Goal: Learn about a topic: Learn about a topic

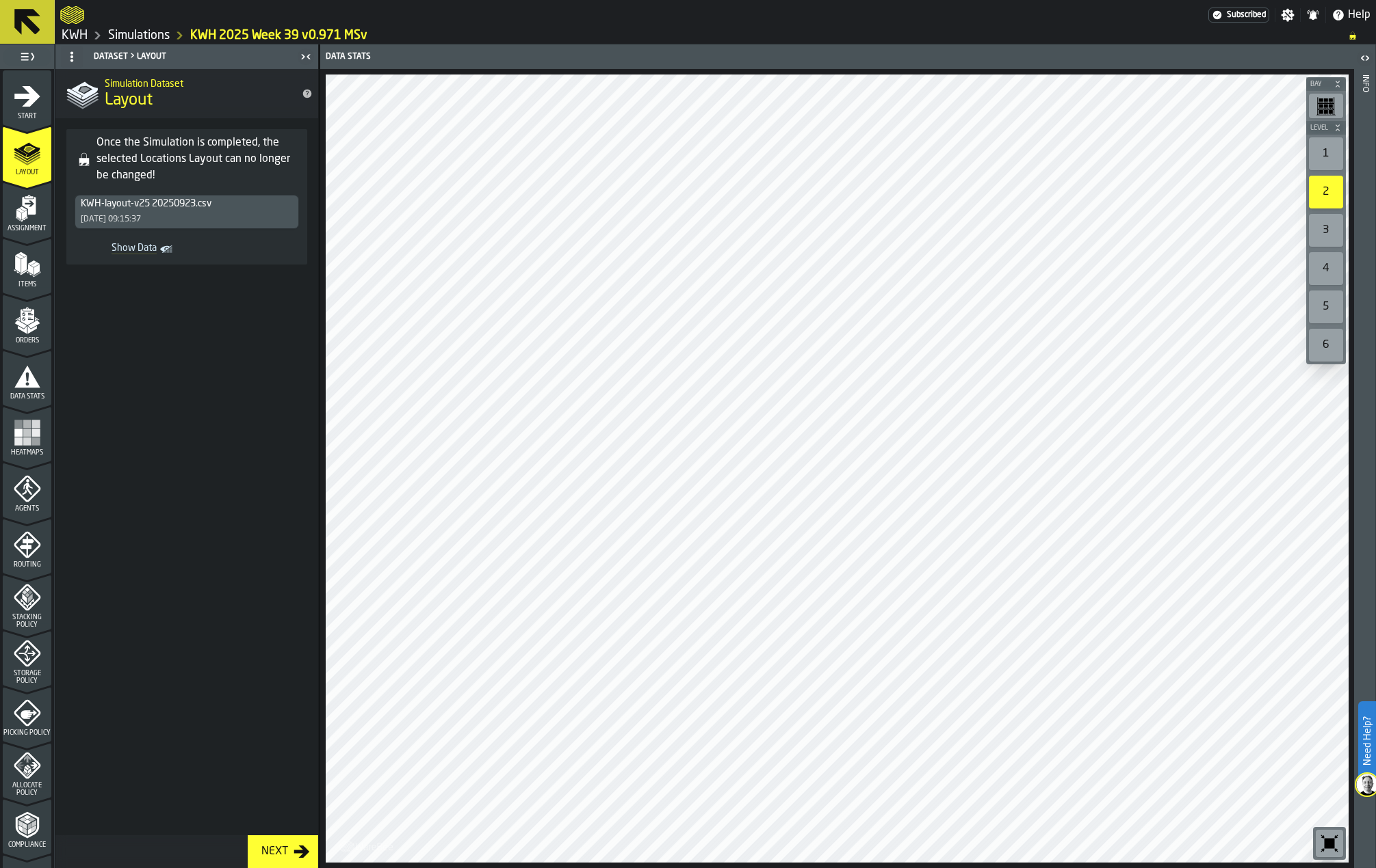
click at [165, 465] on span at bounding box center [186, 555] width 263 height 560
click at [307, 93] on icon "title-Layout" at bounding box center [308, 95] width 9 height 9
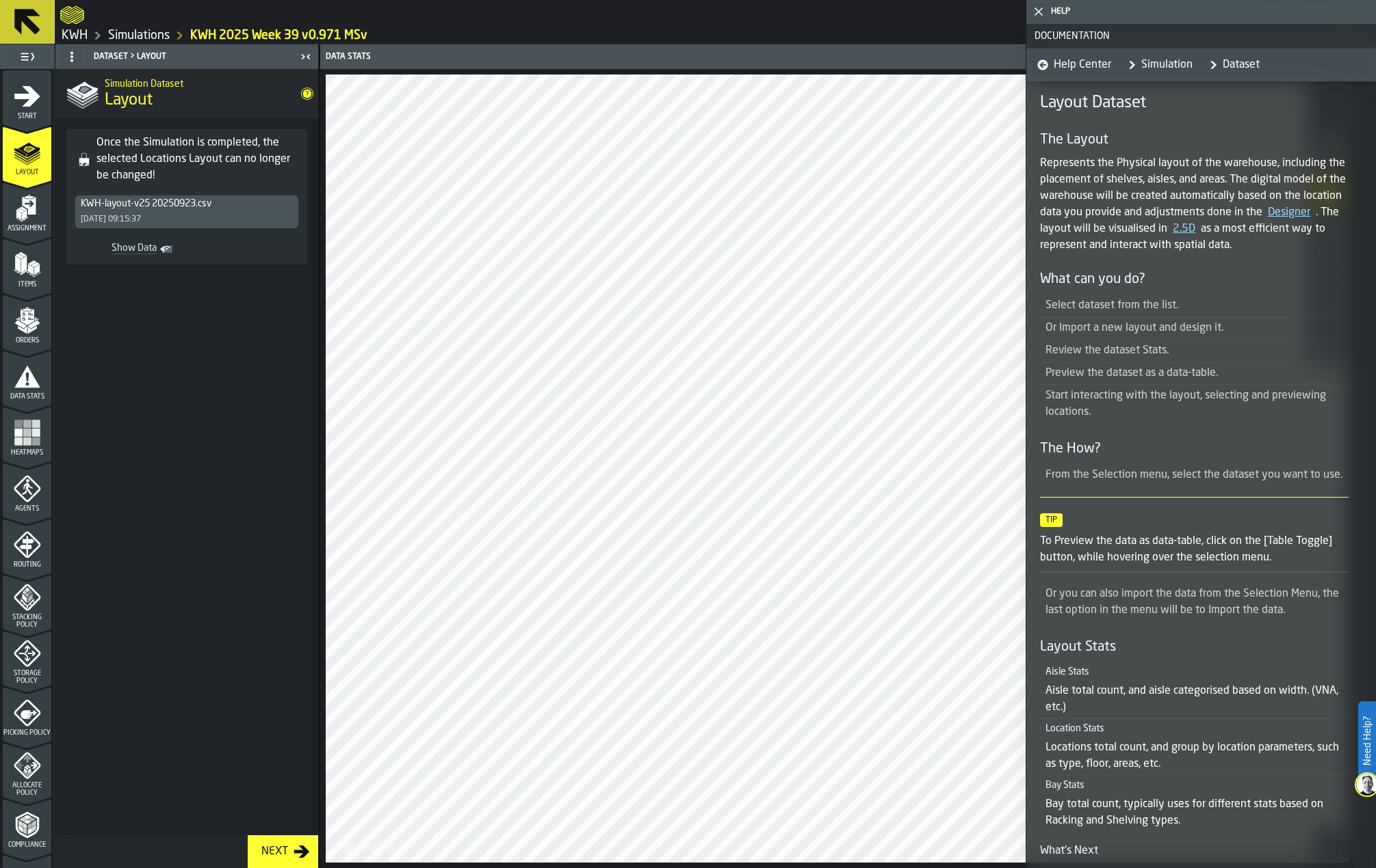
click at [1041, 12] on icon "button-toggle-Close me" at bounding box center [1038, 12] width 17 height 17
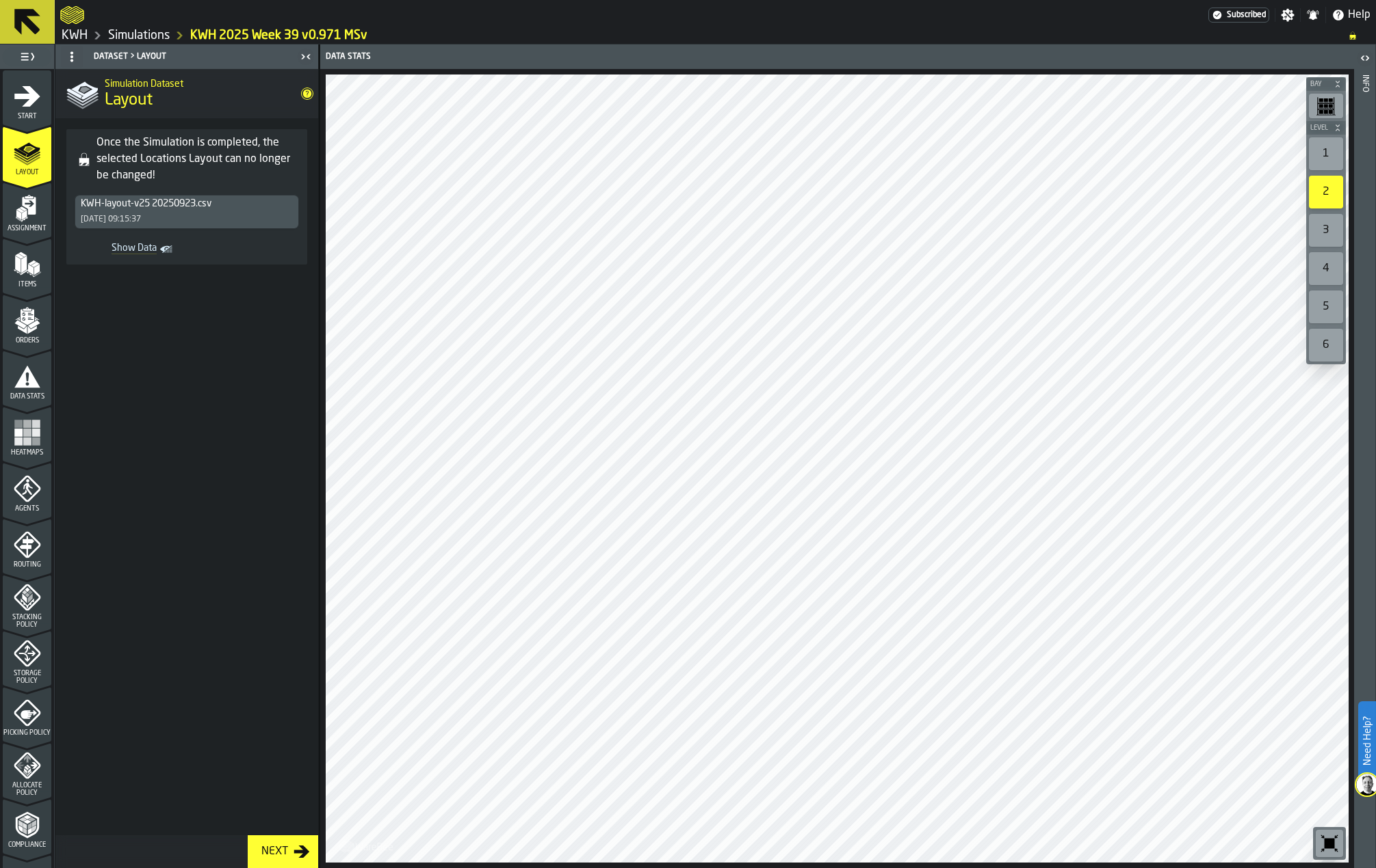
click at [149, 253] on span "Show Data" at bounding box center [118, 249] width 77 height 14
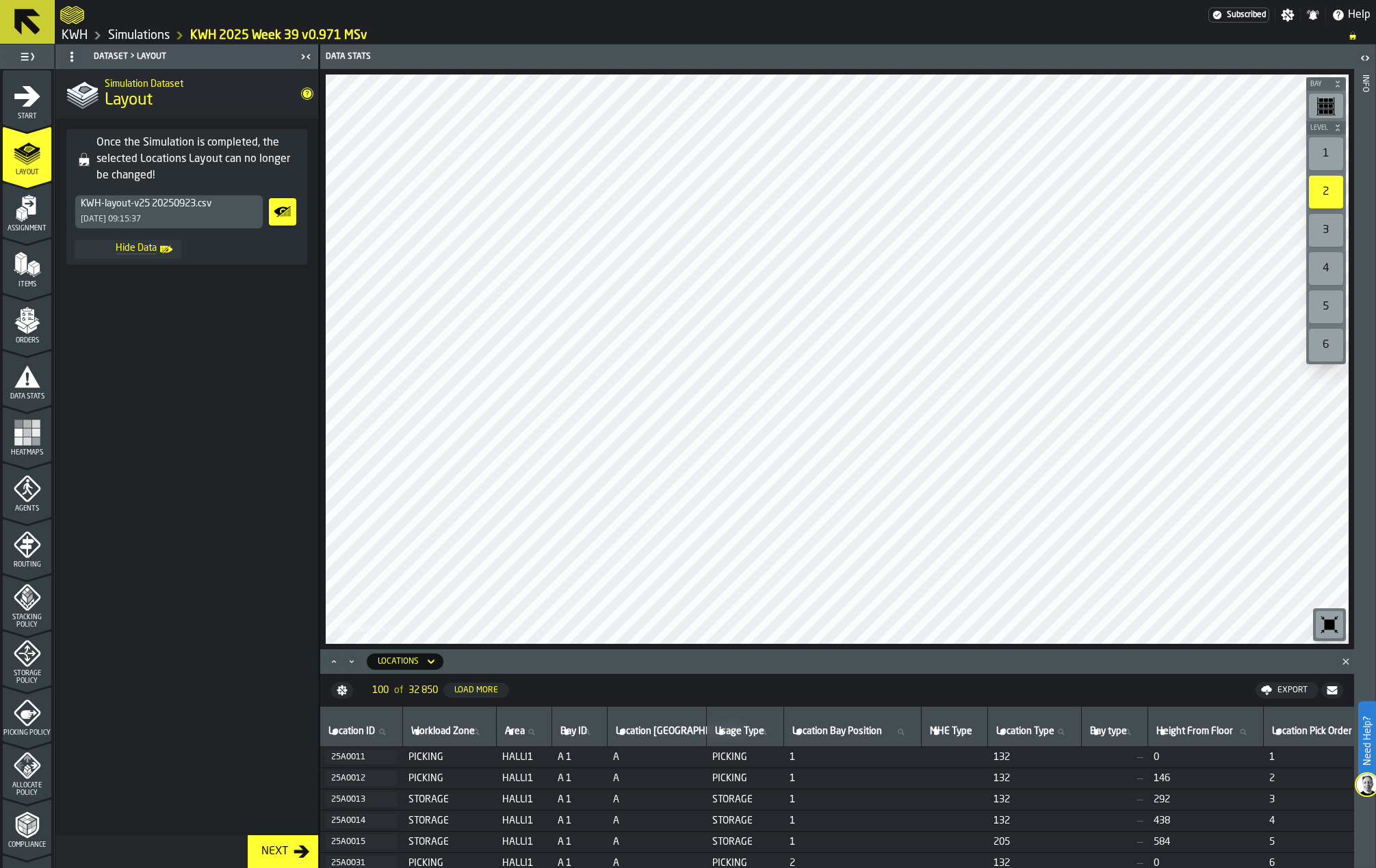
click at [149, 253] on span "Hide Data" at bounding box center [118, 249] width 77 height 14
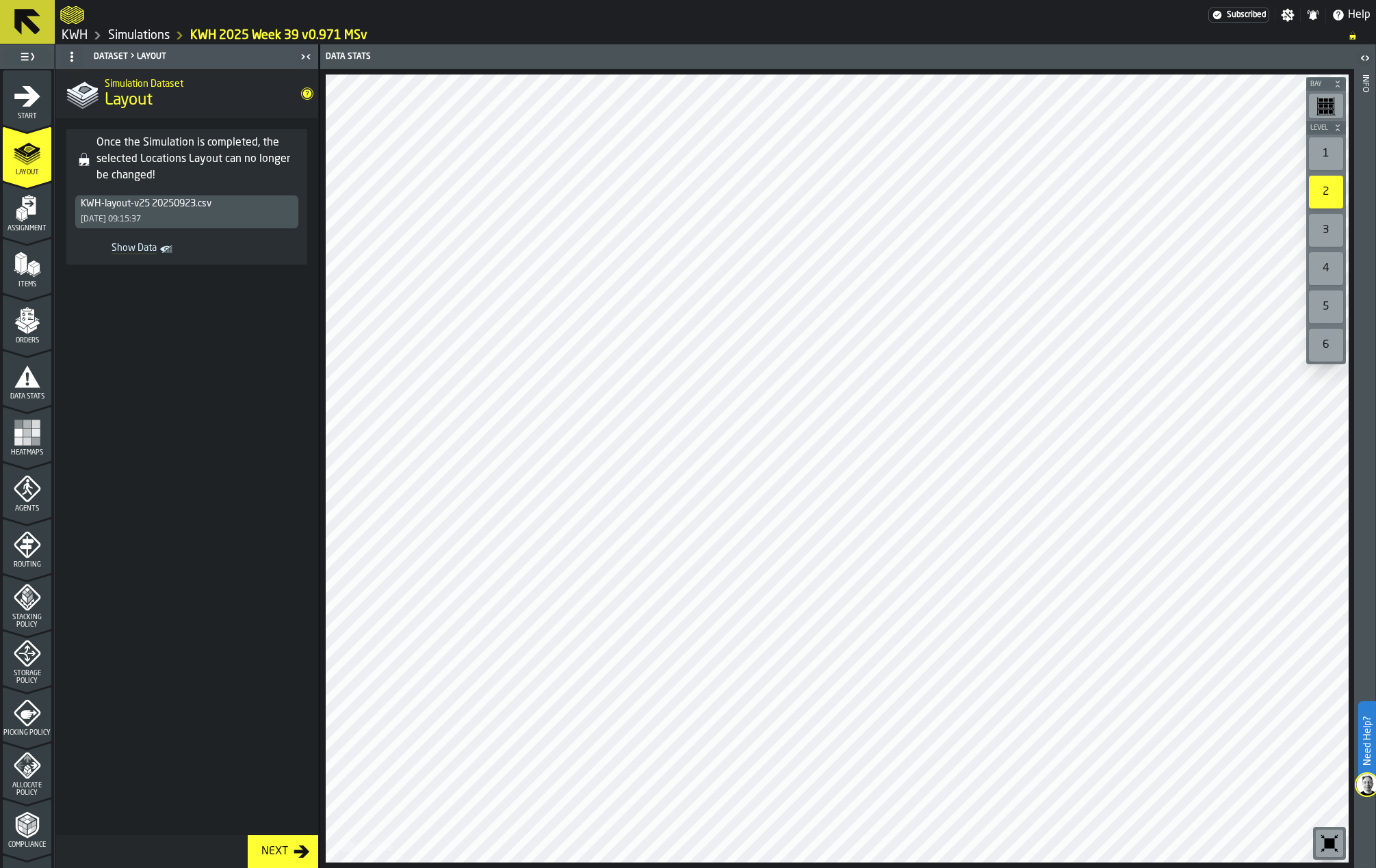
click at [226, 35] on link "KWH 2025 Week 39 v0.971 MSv" at bounding box center [278, 35] width 177 height 15
click at [39, 92] on div "Start" at bounding box center [27, 101] width 48 height 38
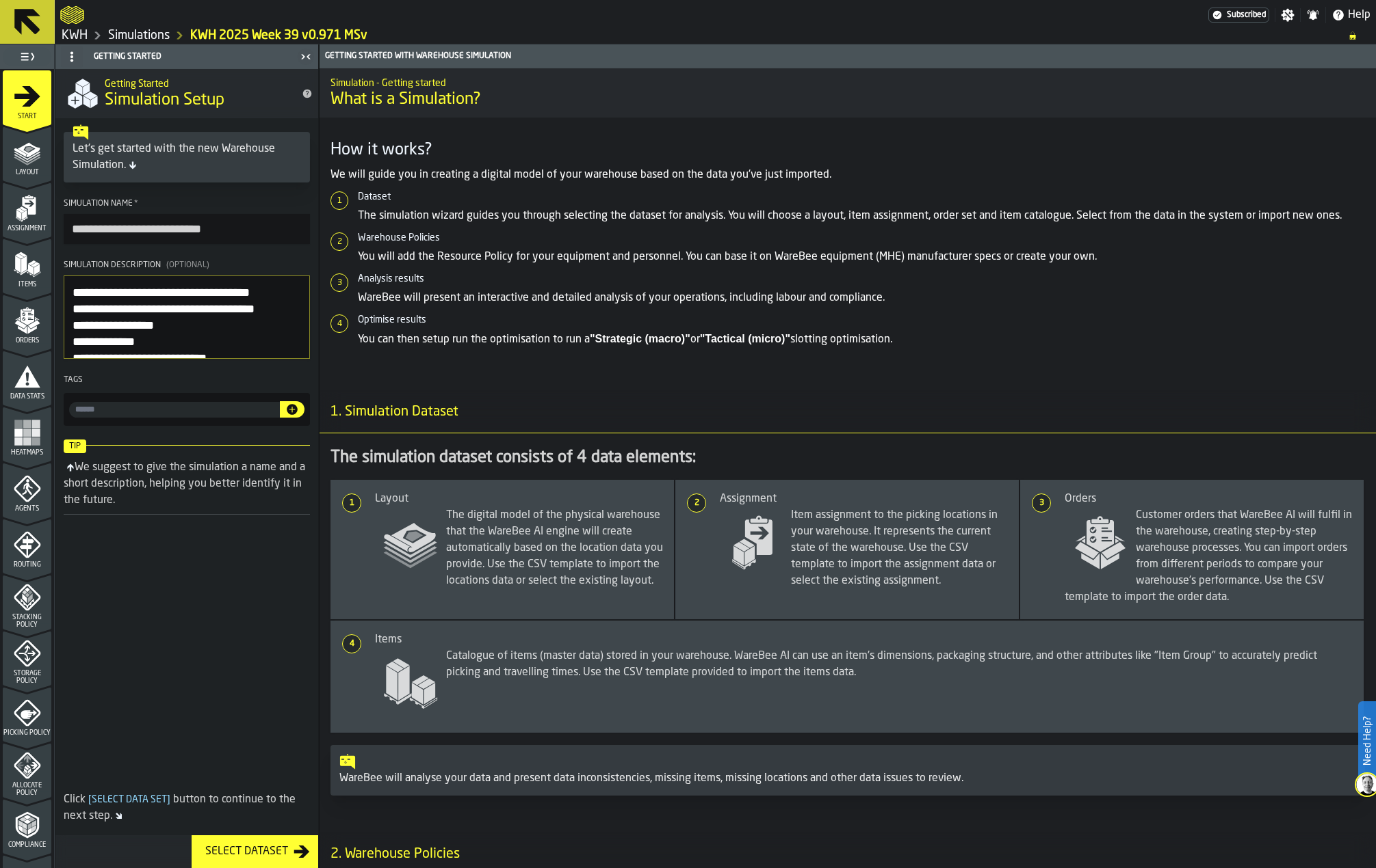
click at [282, 862] on button "Select Dataset" at bounding box center [254, 851] width 126 height 32
click at [267, 859] on div "Select Dataset" at bounding box center [246, 852] width 94 height 17
click at [25, 22] on icon at bounding box center [27, 22] width 26 height 26
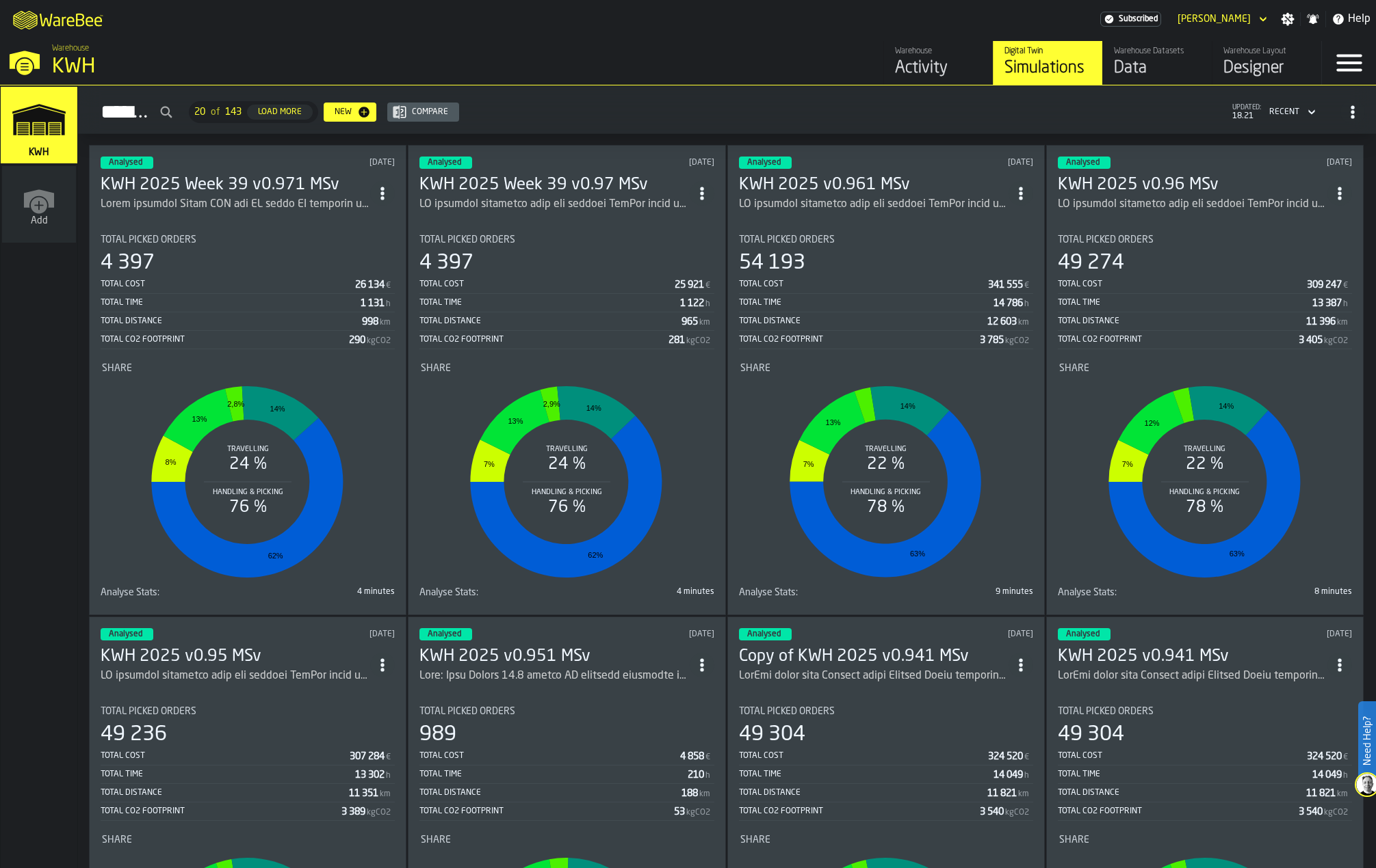
click at [1135, 64] on div "Data" at bounding box center [1157, 69] width 87 height 22
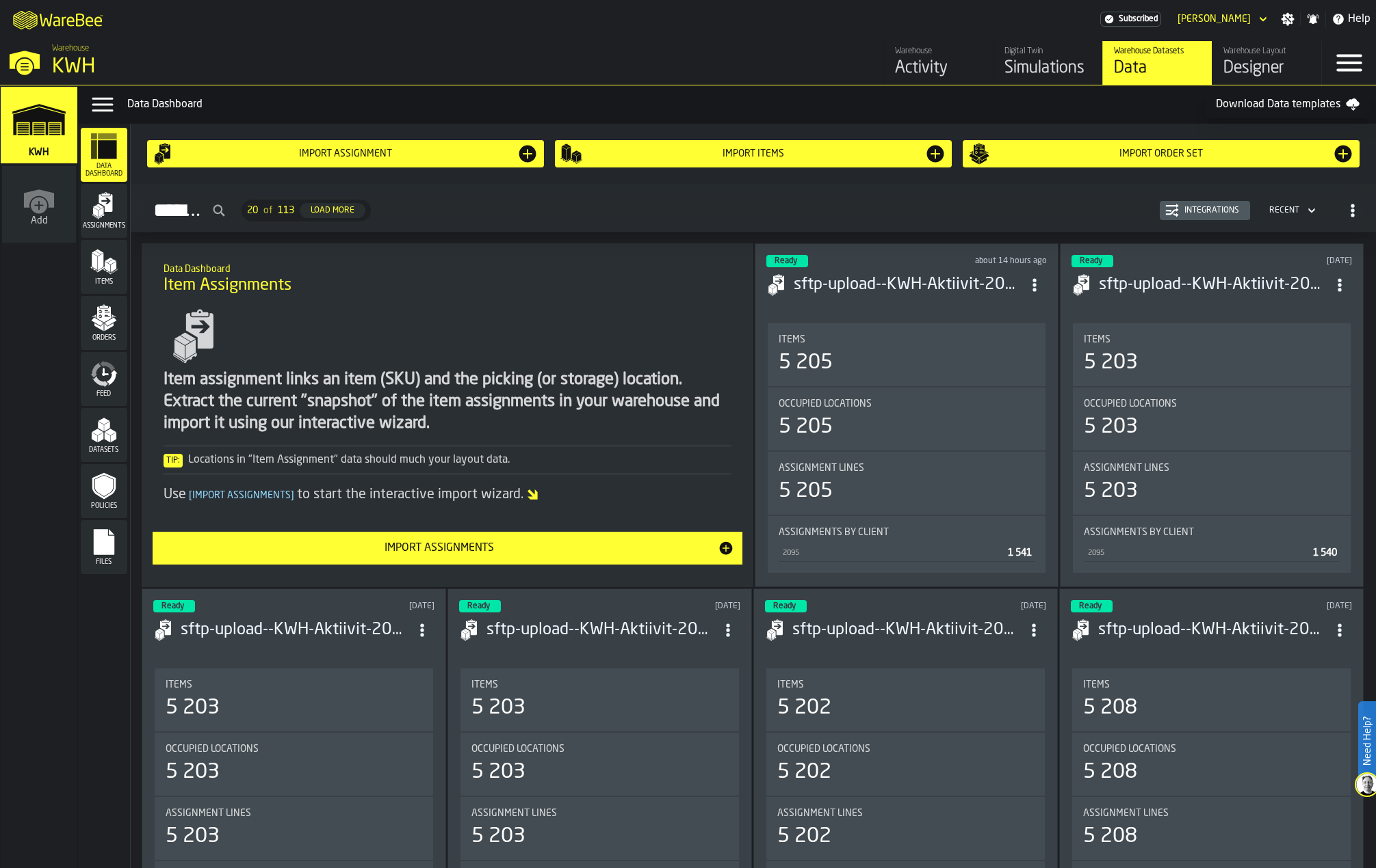
click at [109, 274] on icon "menu Items" at bounding box center [103, 262] width 27 height 27
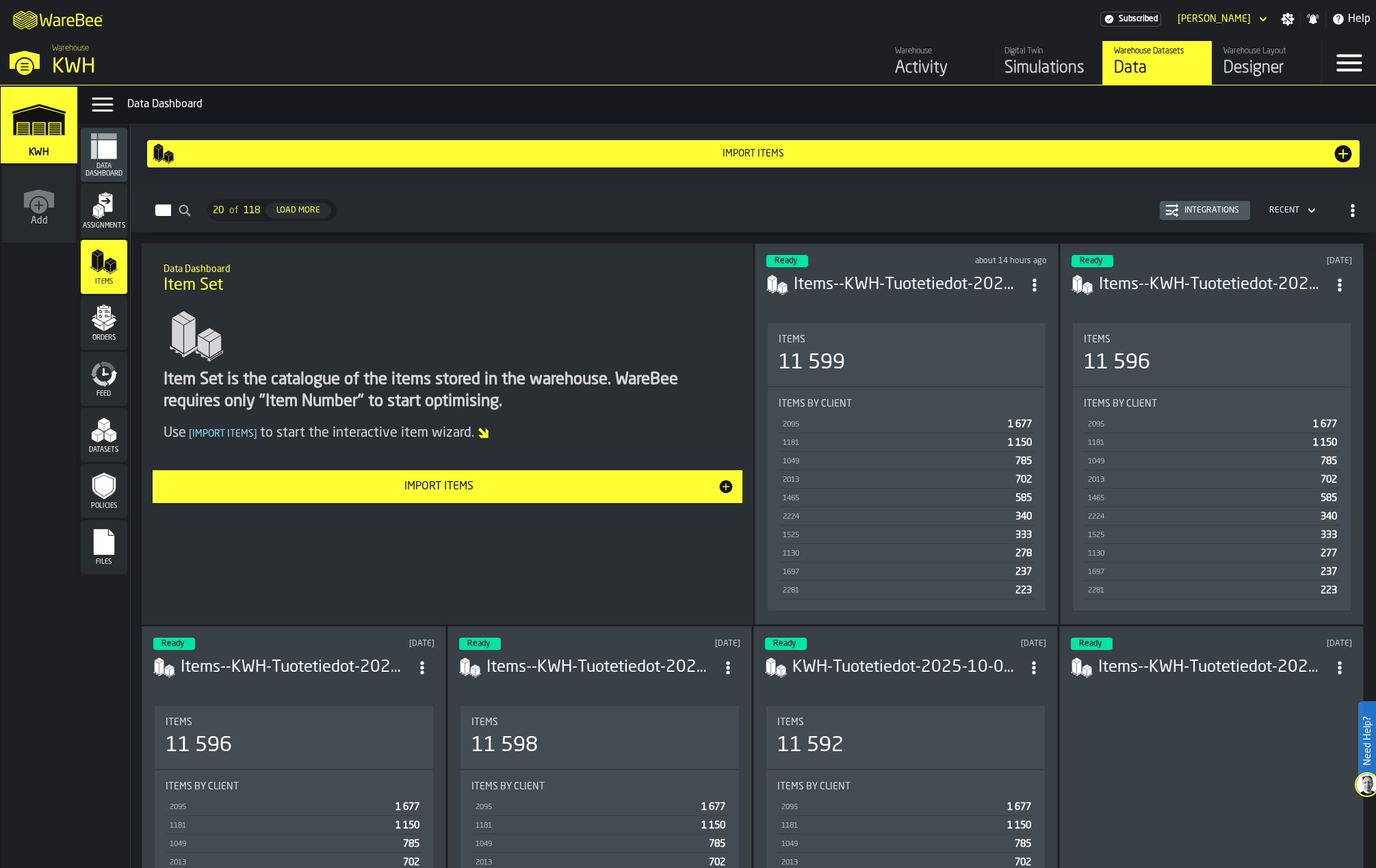
click at [106, 222] on div "Assignments" at bounding box center [104, 211] width 46 height 38
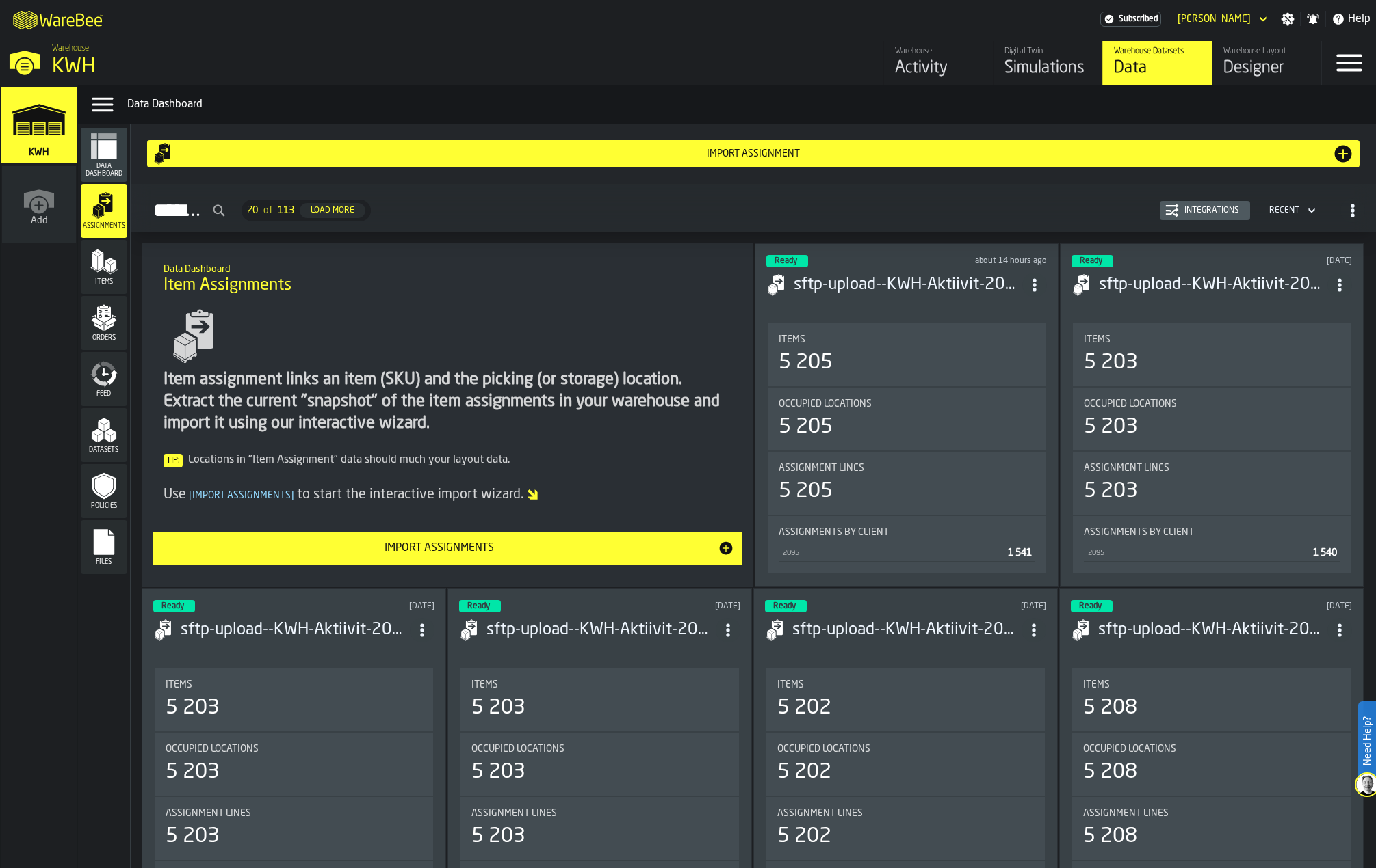
click at [108, 171] on span "Data Dashboard" at bounding box center [104, 170] width 46 height 15
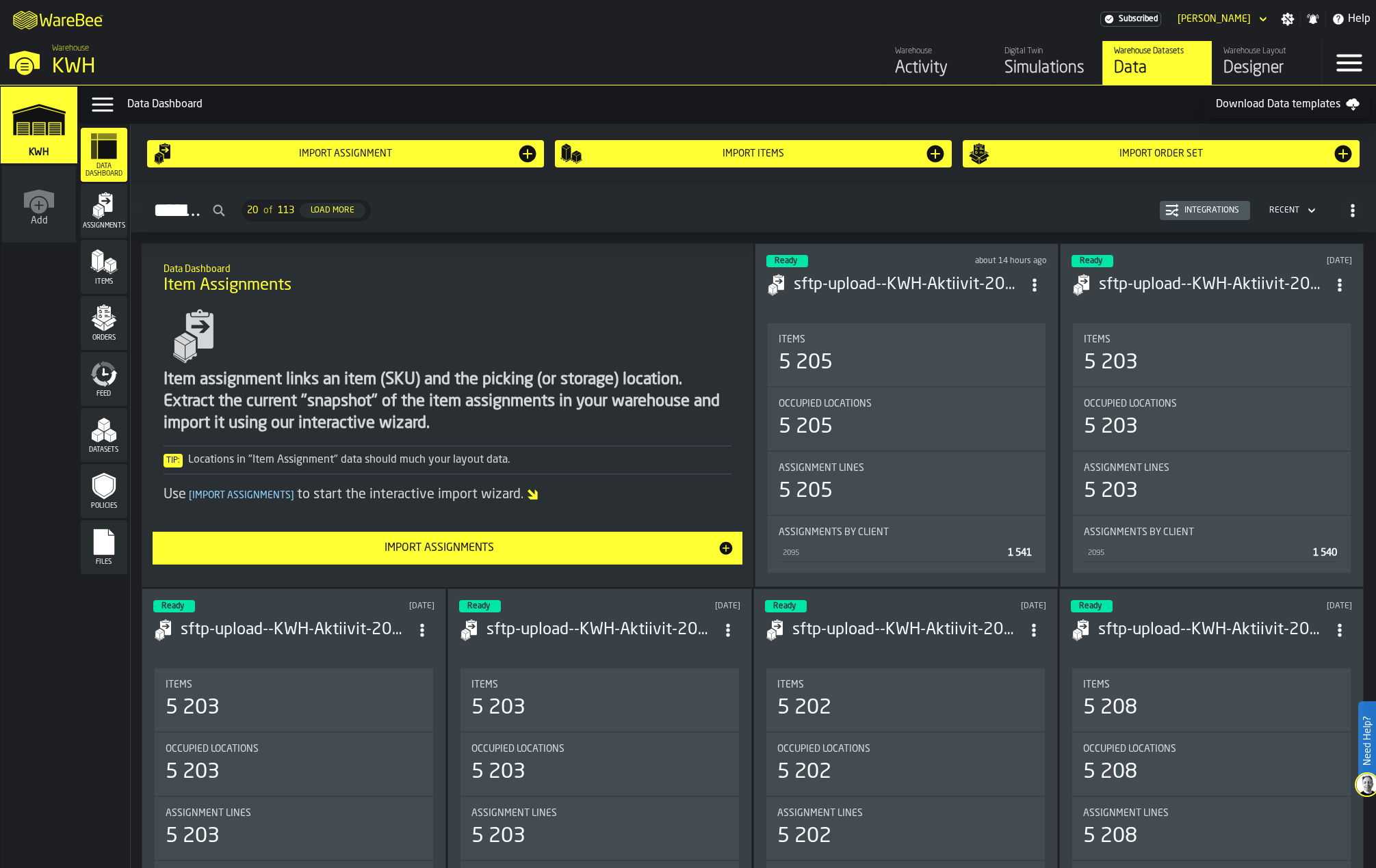
click at [1353, 67] on icon "button-toggle-Menu" at bounding box center [1348, 62] width 32 height 32
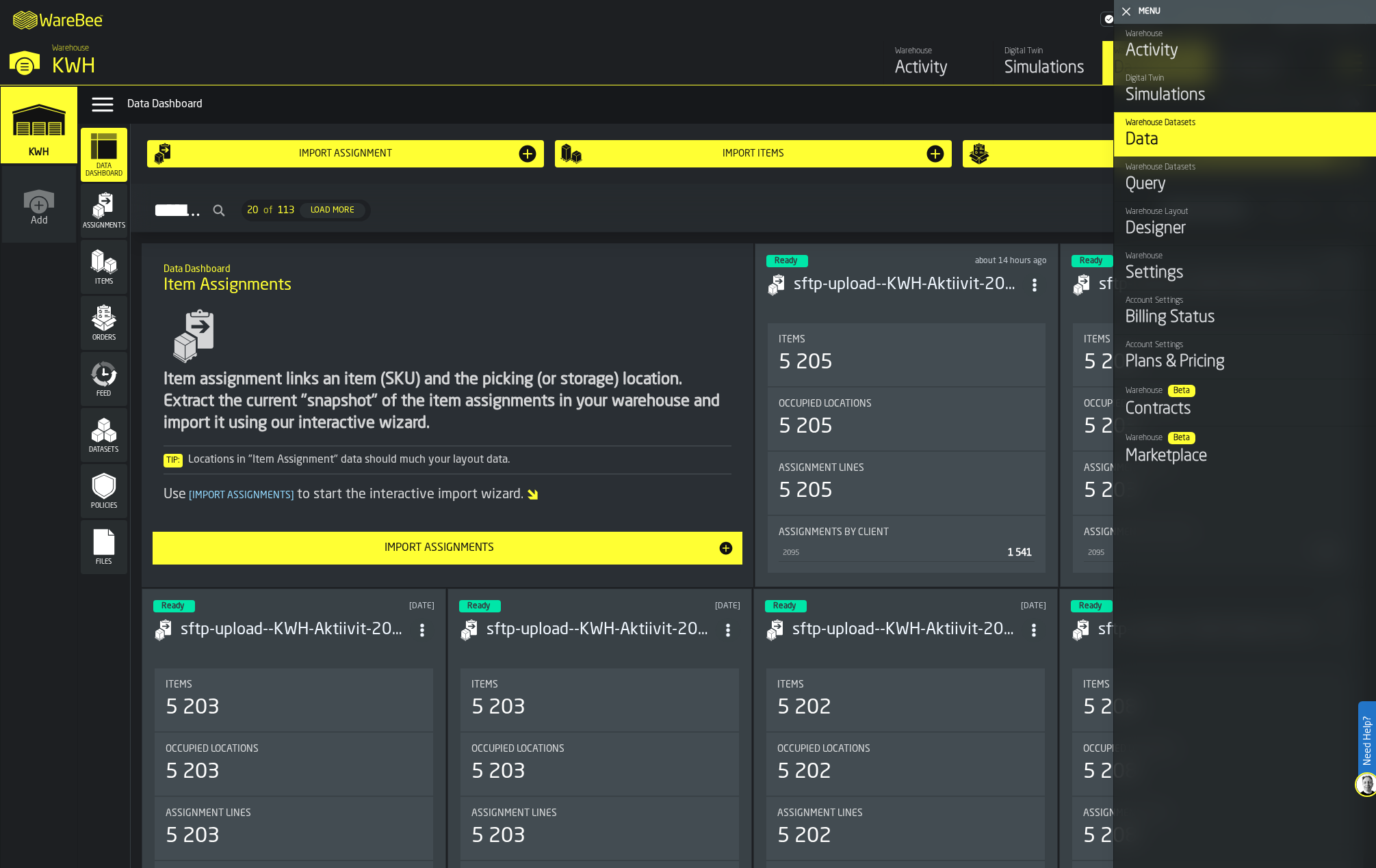
click at [1150, 233] on div "Designer" at bounding box center [1245, 229] width 239 height 22
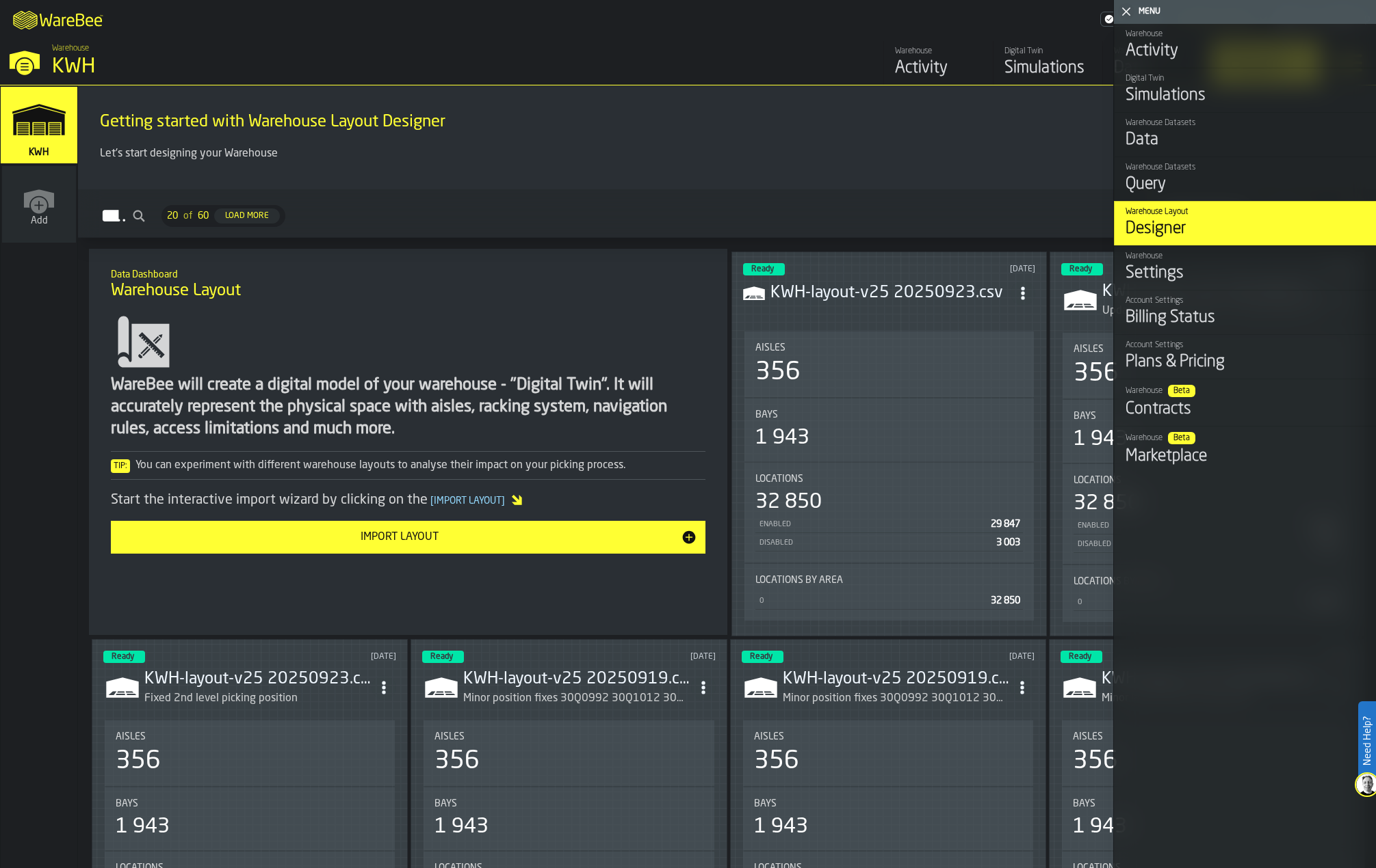
click at [594, 198] on h2 "Layouts 20 of 60 Load More Integrations Recent" at bounding box center [727, 213] width 1298 height 48
click at [1126, 12] on polygon "button-toggle-Close me" at bounding box center [1126, 12] width 9 height 9
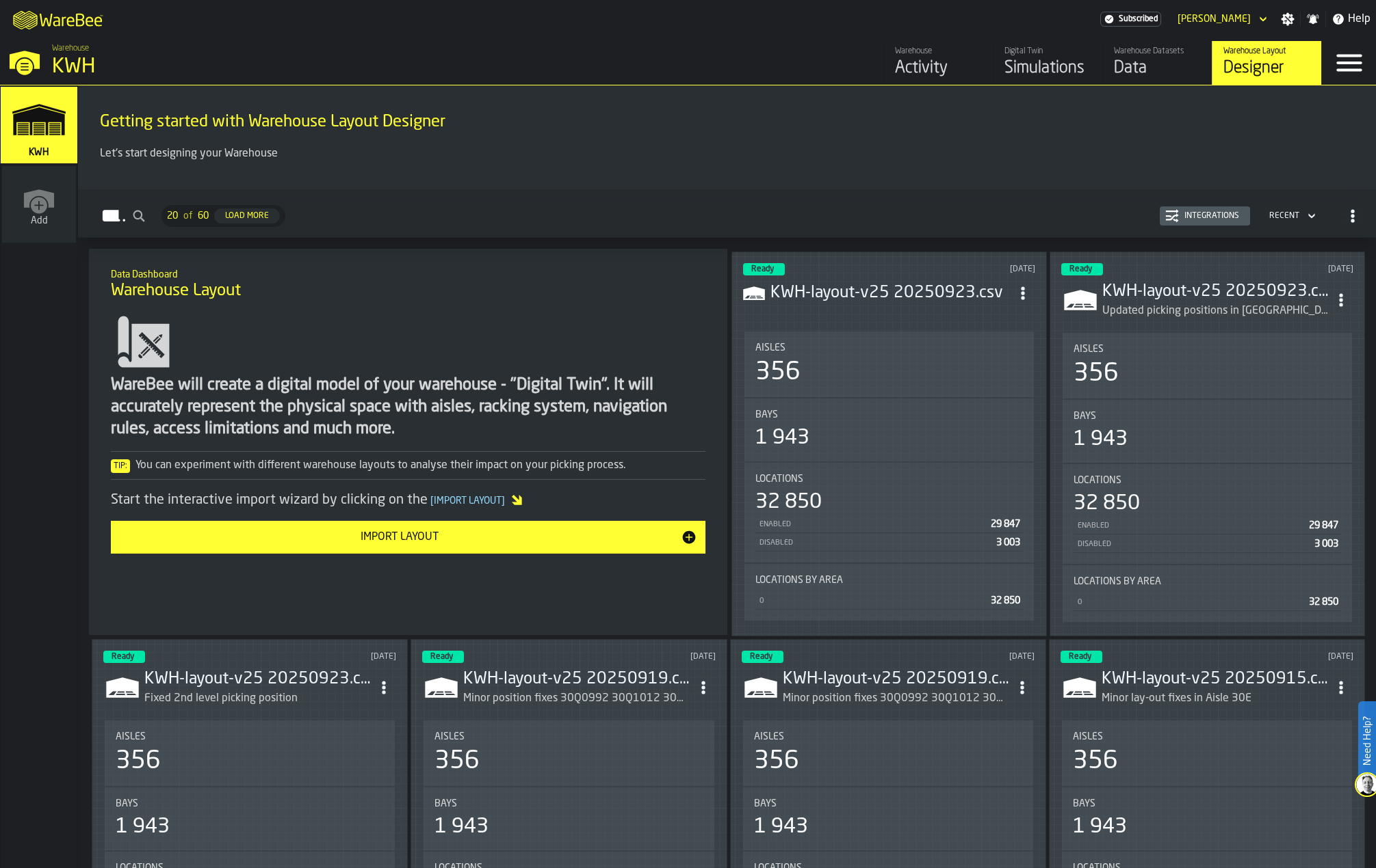
click at [1337, 67] on icon "button-toggle-Menu" at bounding box center [1348, 62] width 32 height 32
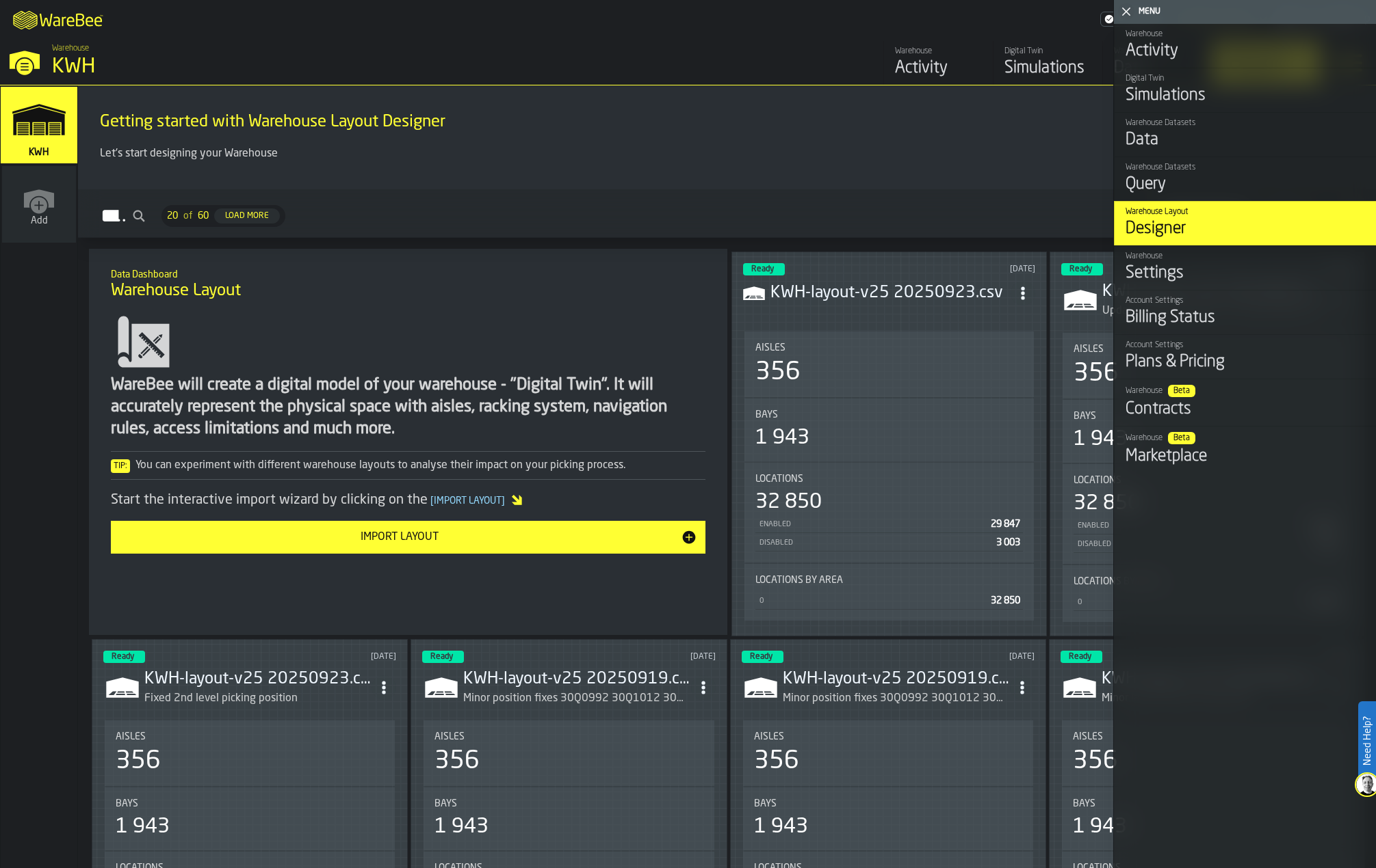
click at [1249, 135] on div "Data" at bounding box center [1245, 140] width 239 height 22
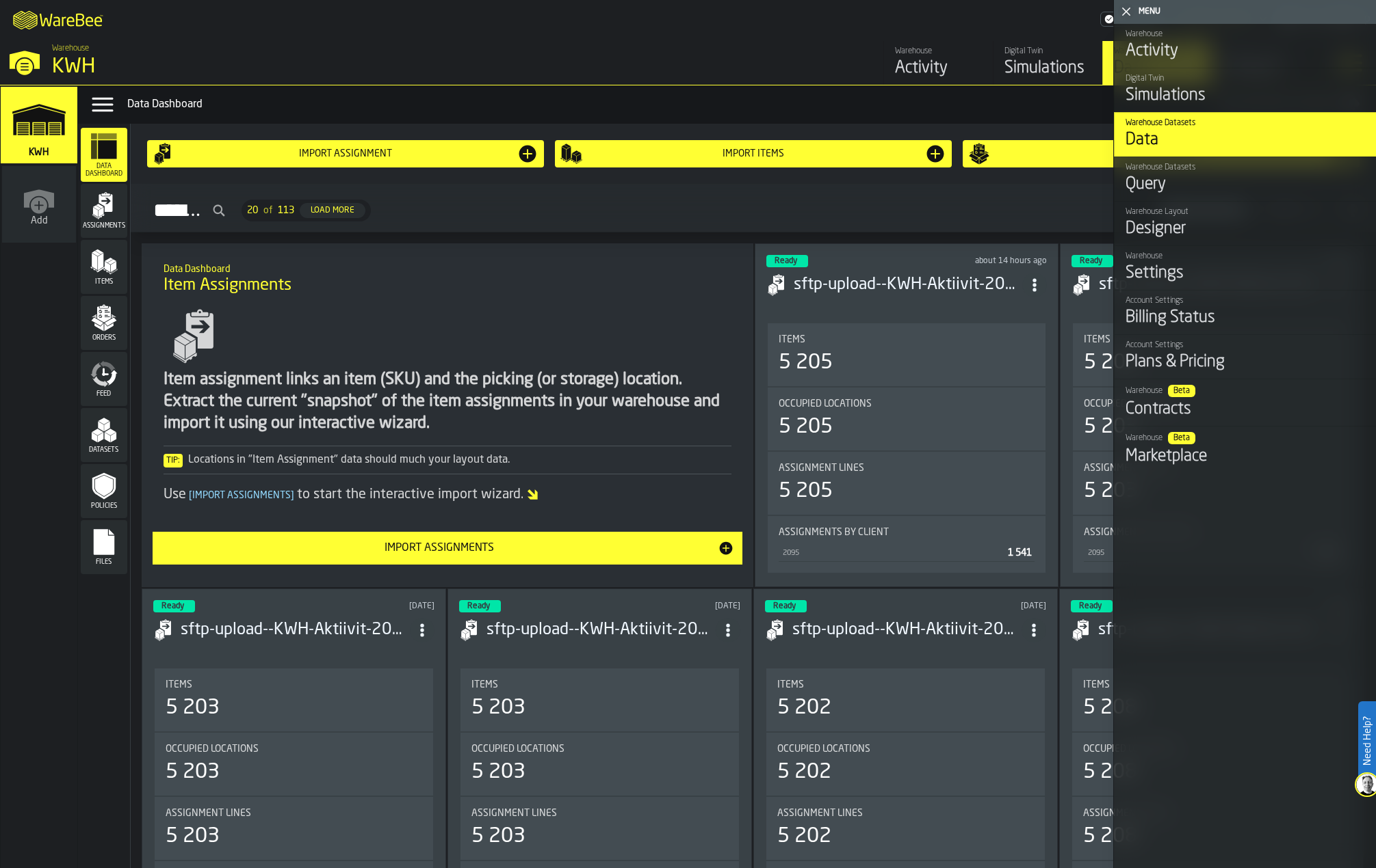
click at [1123, 12] on icon "button-toggle-Close me" at bounding box center [1126, 12] width 17 height 17
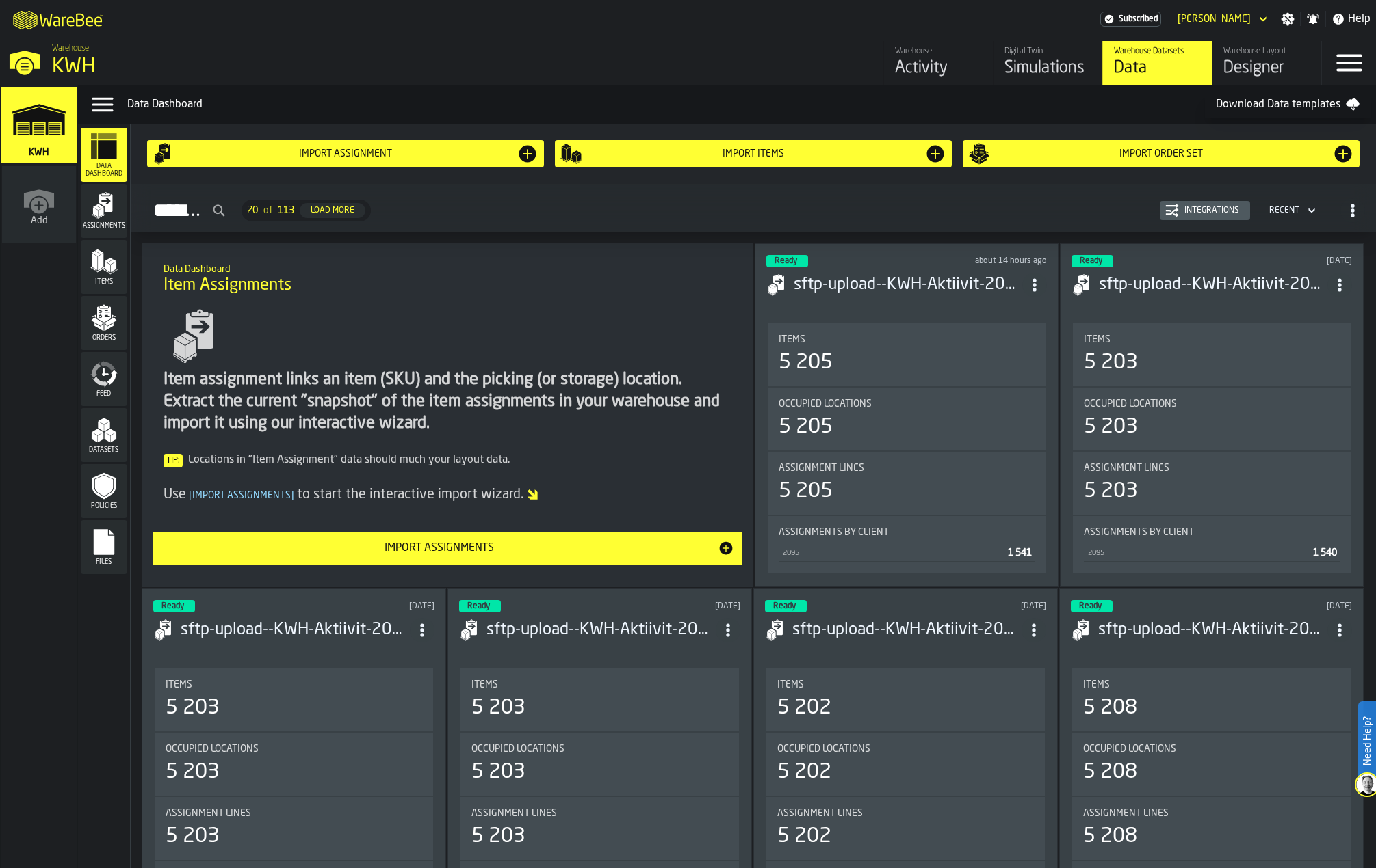
click at [911, 284] on h3 "sftp-upload--KWH-Aktiivit-2025-10-07-040039.csv-2025-10-07" at bounding box center [907, 286] width 228 height 22
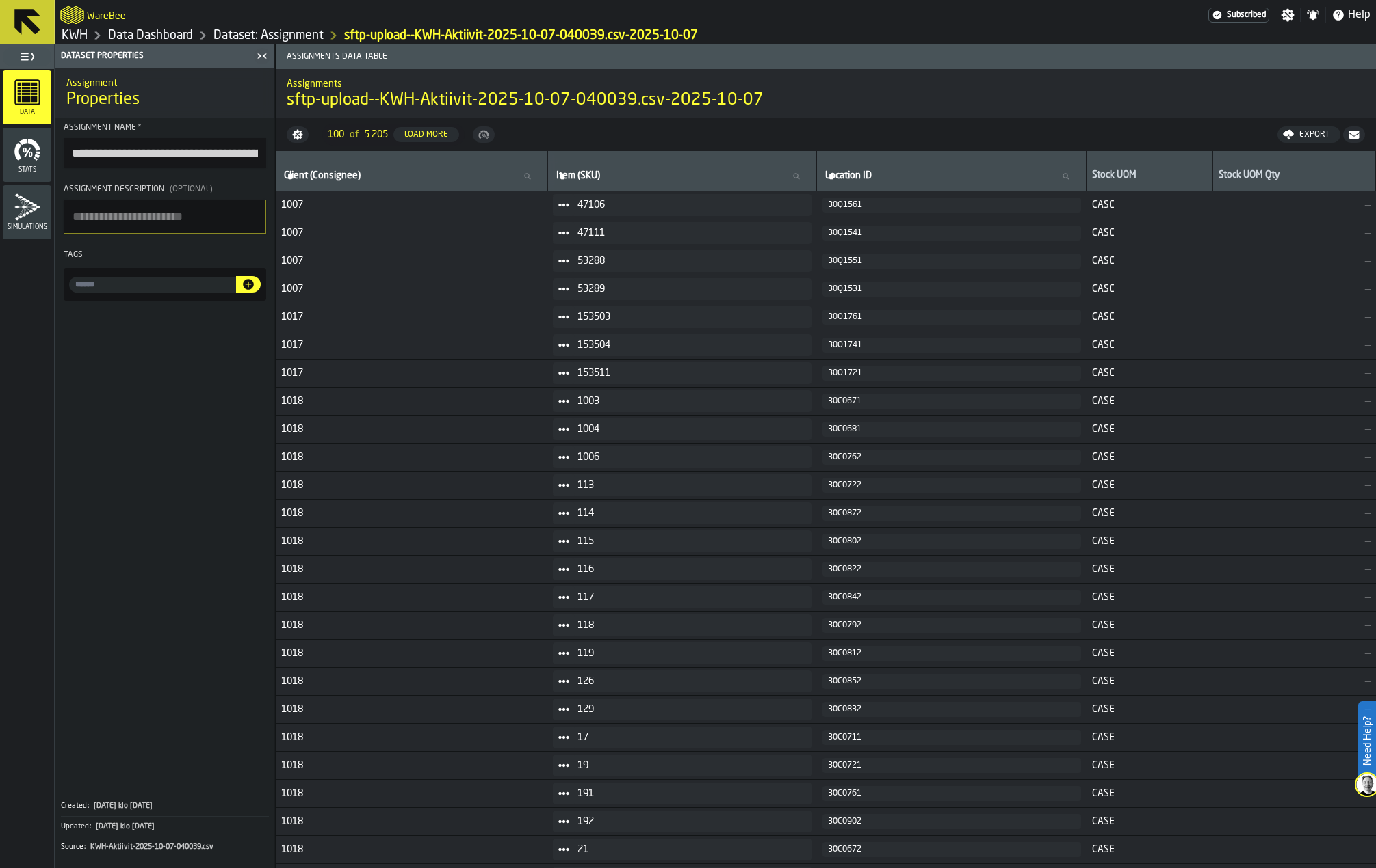
click at [1069, 175] on icon at bounding box center [1064, 176] width 8 height 8
click at [1080, 175] on input "Location ID Location ID" at bounding box center [951, 176] width 258 height 18
type input "**"
click at [1074, 171] on input "**" at bounding box center [951, 176] width 258 height 18
type input "***"
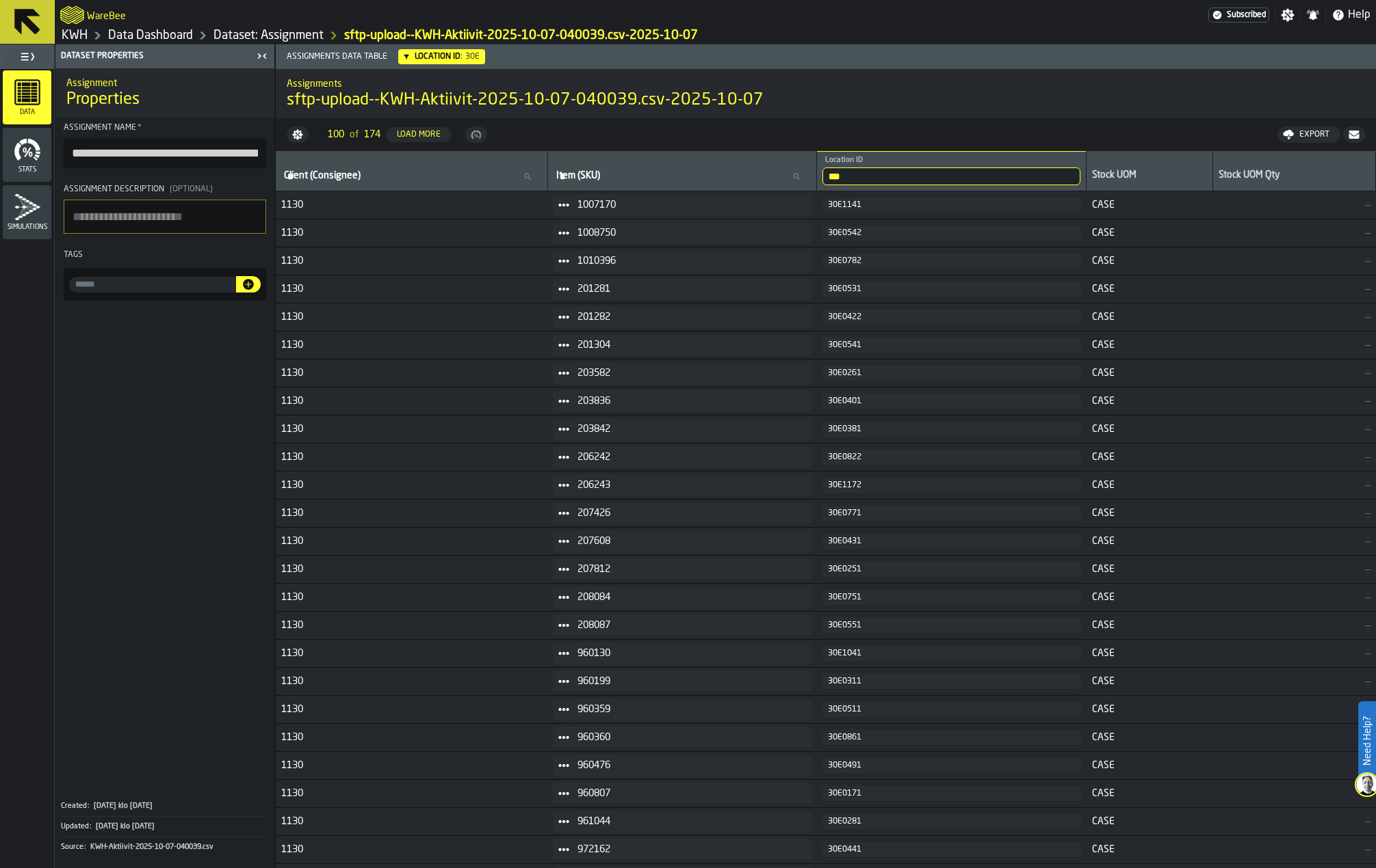
click at [876, 175] on input "***" at bounding box center [951, 176] width 258 height 18
type input "*******"
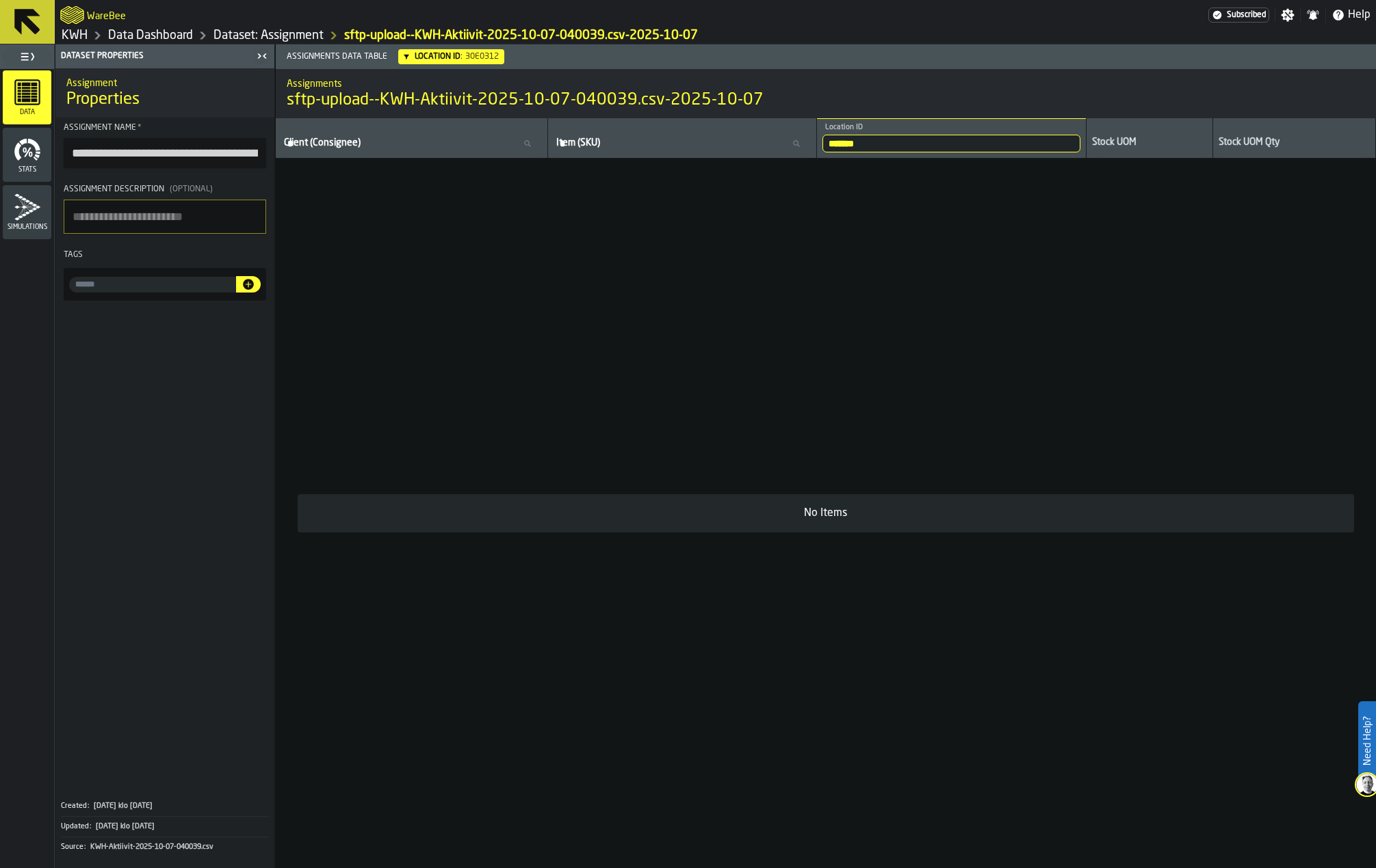
click at [911, 145] on input "*******" at bounding box center [951, 143] width 258 height 18
type input "******"
click at [903, 146] on input "******" at bounding box center [951, 143] width 258 height 18
click at [31, 22] on icon at bounding box center [27, 22] width 26 height 26
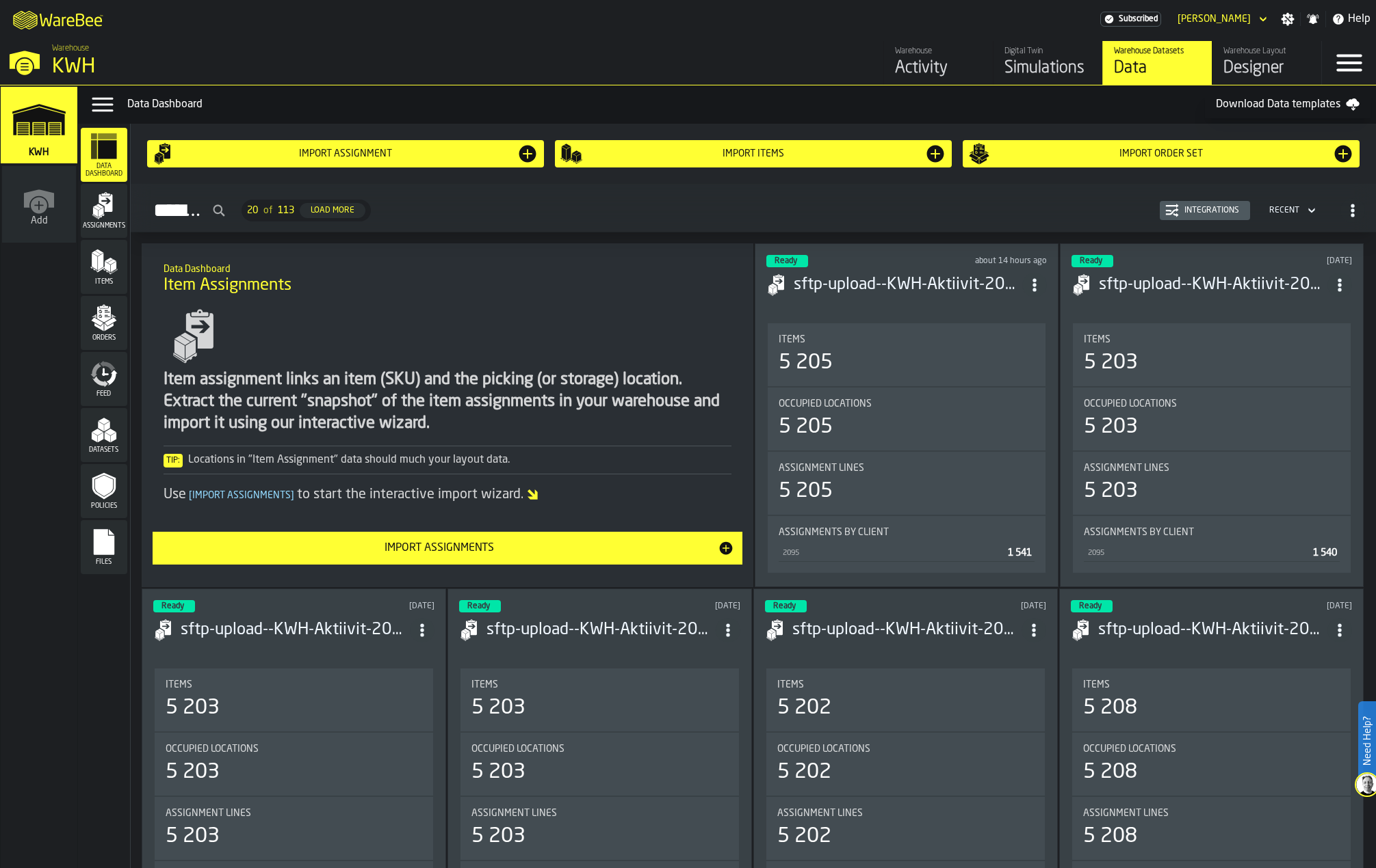
click at [817, 405] on span "Occupied Locations" at bounding box center [825, 404] width 93 height 11
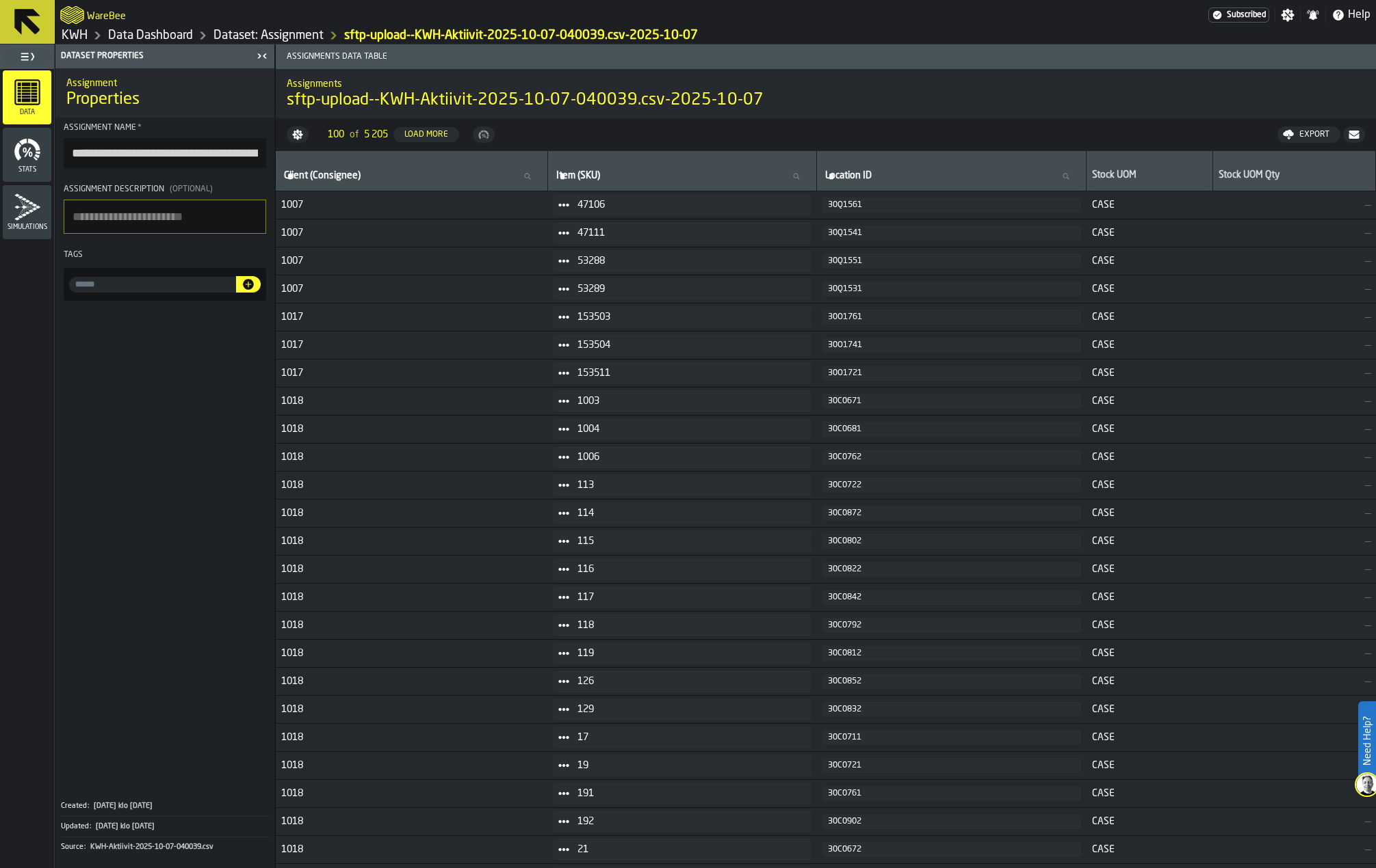
click at [38, 166] on span "Stats" at bounding box center [27, 170] width 48 height 7
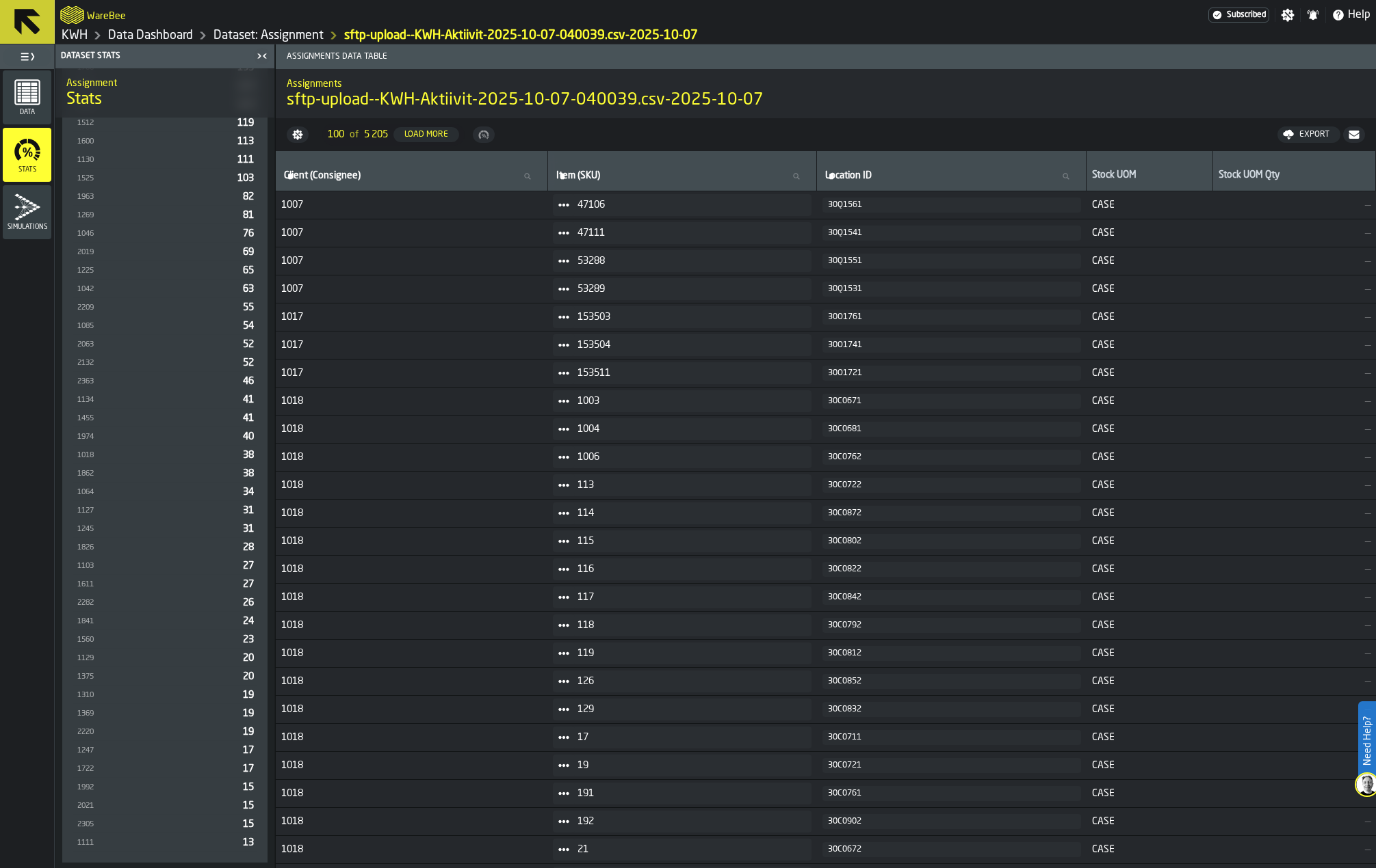
scroll to position [420, 0]
click at [93, 840] on div "1111" at bounding box center [157, 841] width 161 height 9
click at [246, 840] on span "13" at bounding box center [249, 840] width 11 height 9
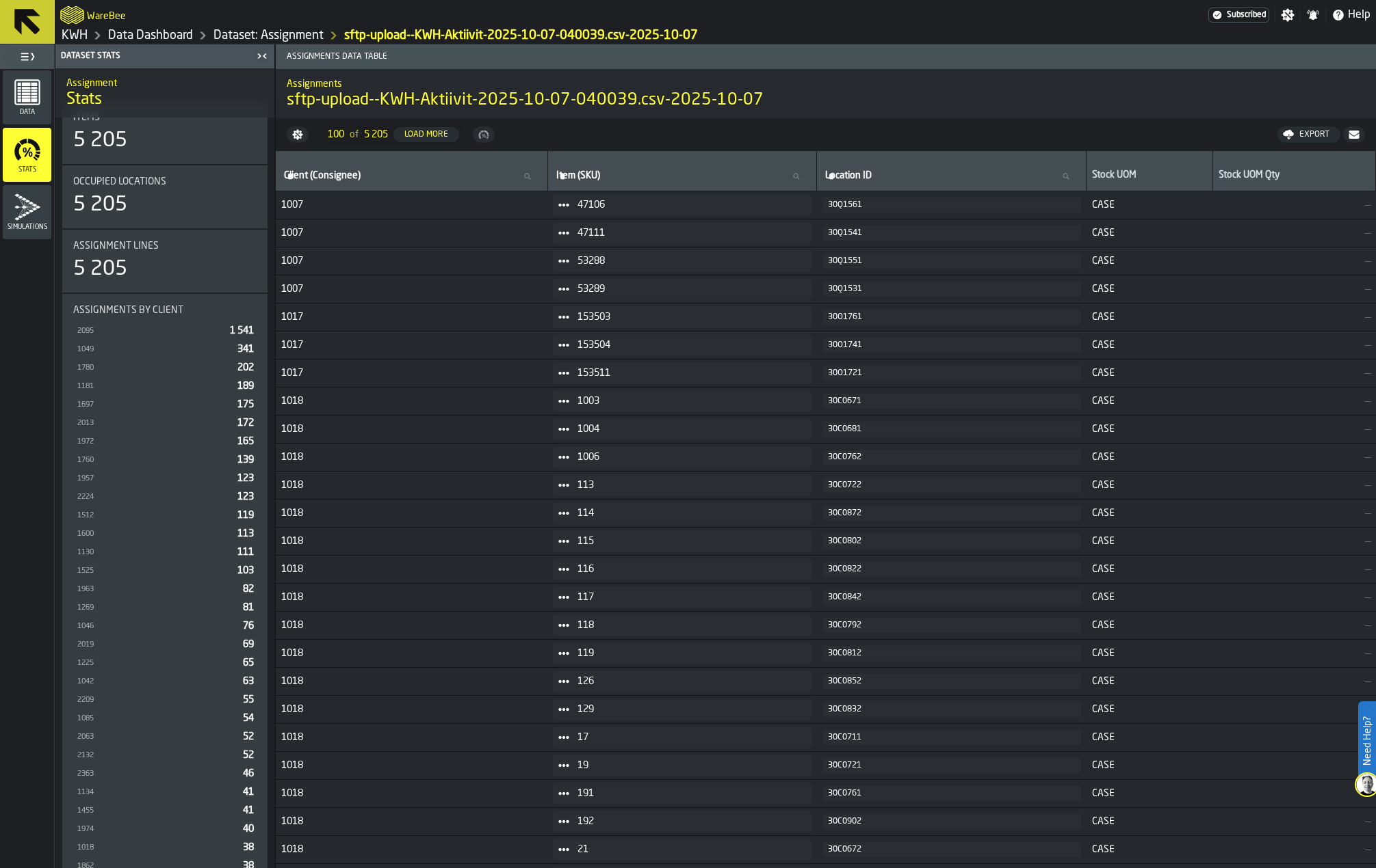
scroll to position [0, 0]
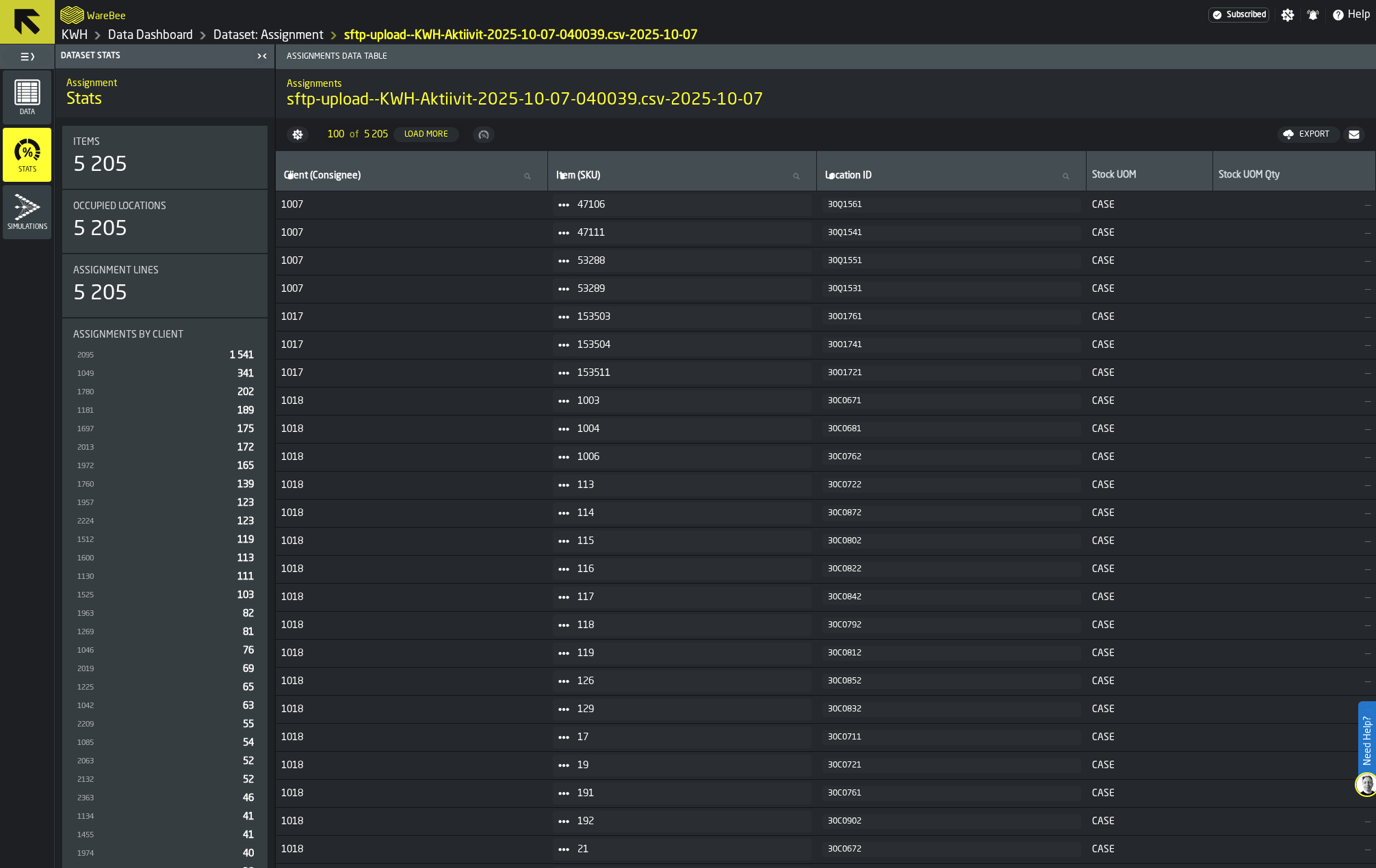
click at [40, 222] on div "Simulations" at bounding box center [27, 212] width 48 height 38
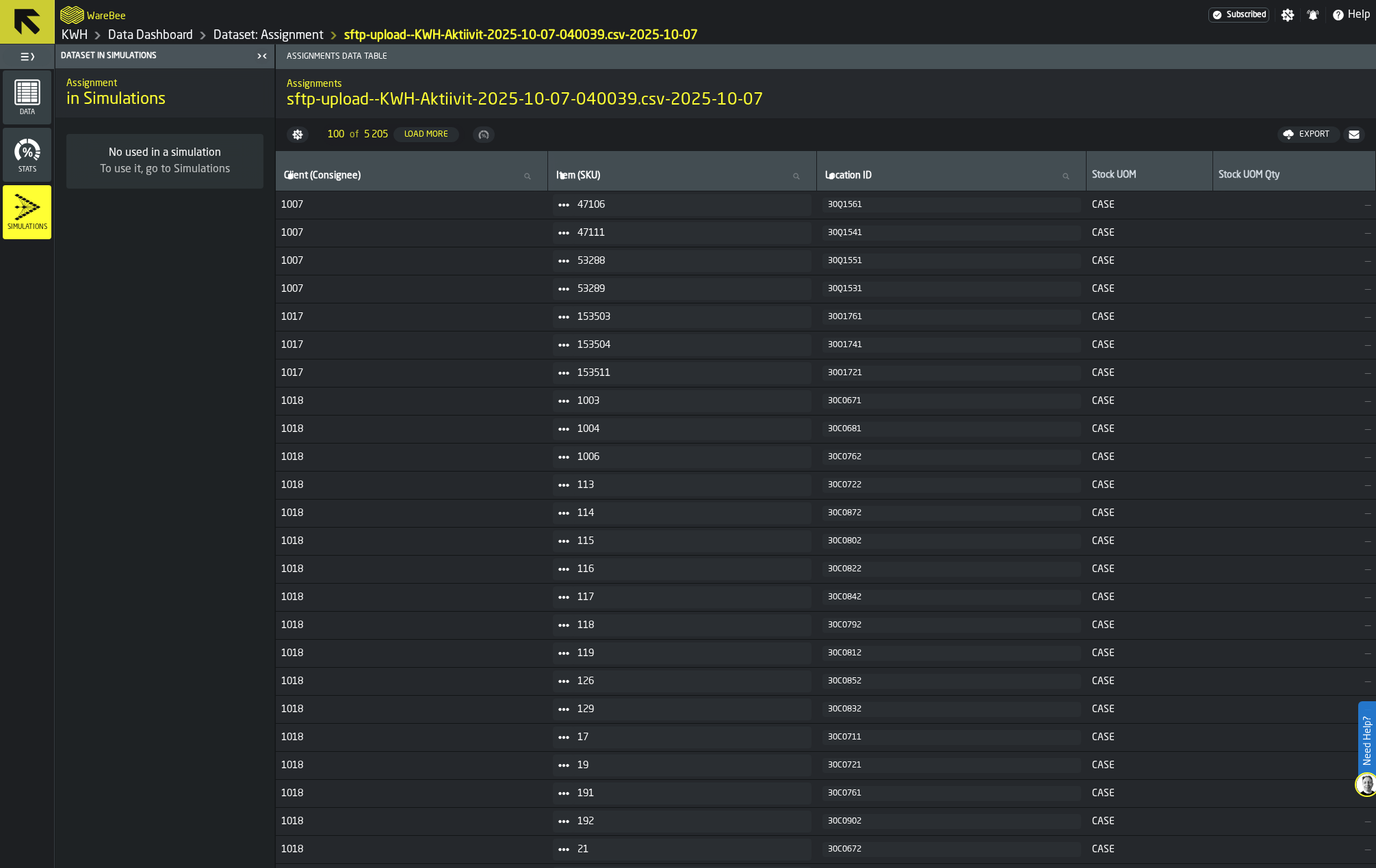
click at [25, 22] on icon at bounding box center [27, 22] width 26 height 26
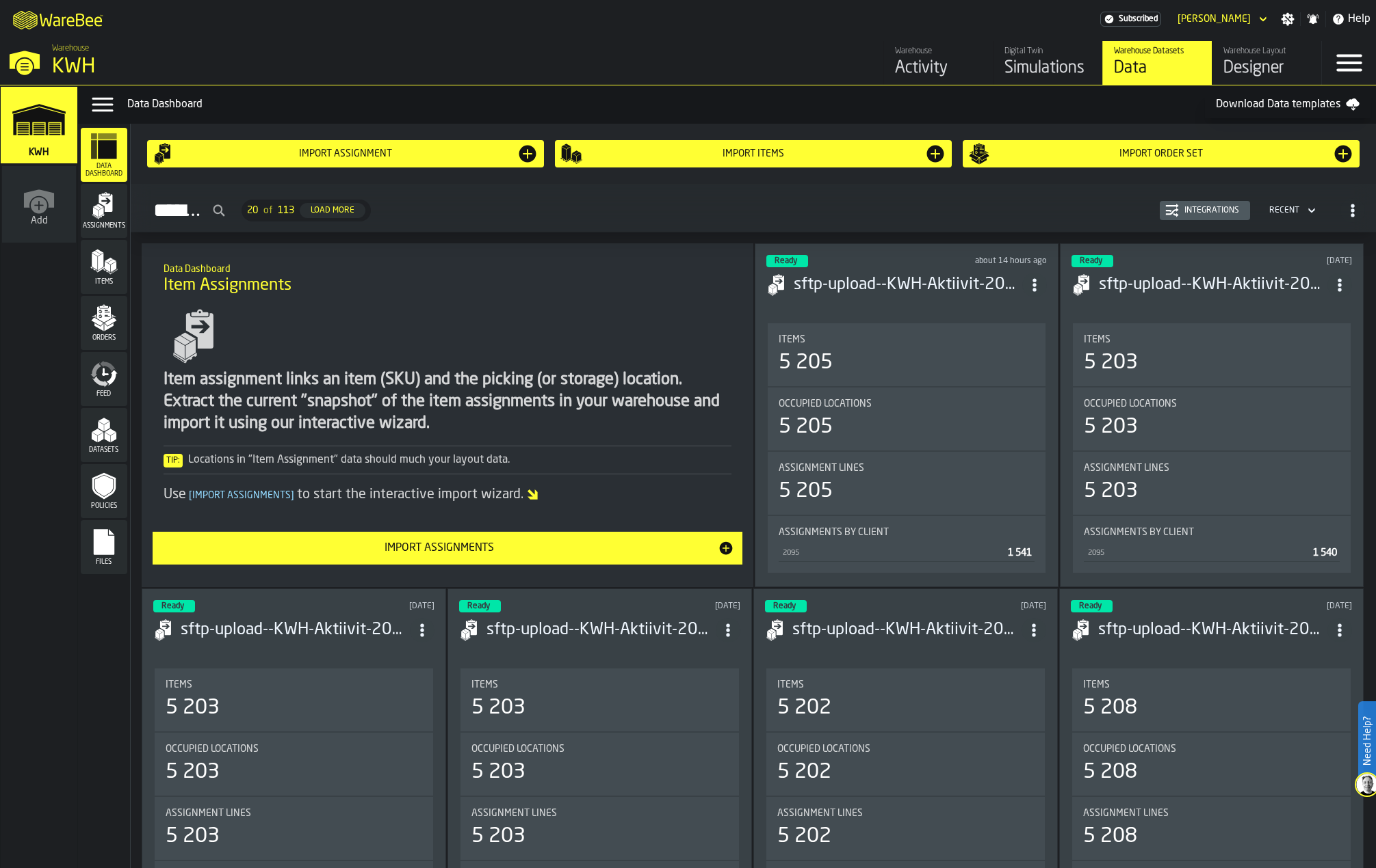
click at [106, 542] on icon "menu Files" at bounding box center [104, 542] width 20 height 26
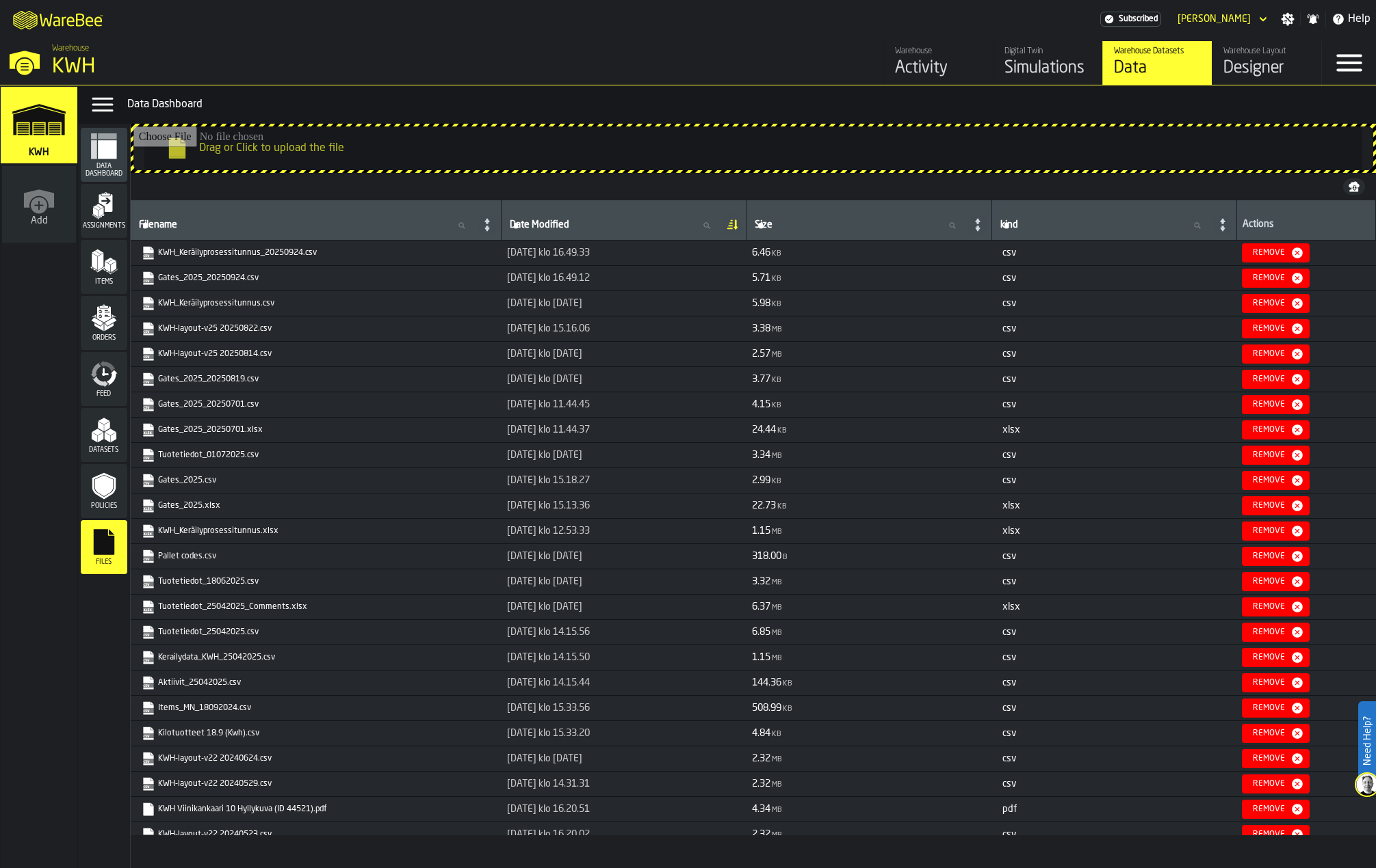
click at [529, 760] on span "[DATE] klo [DATE]" at bounding box center [544, 759] width 75 height 11
click at [35, 120] on polygon "link-to-/wh/i/4fb45246-3b77-4bb5-b880-c337c3c5facb/simulations" at bounding box center [38, 121] width 51 height 28
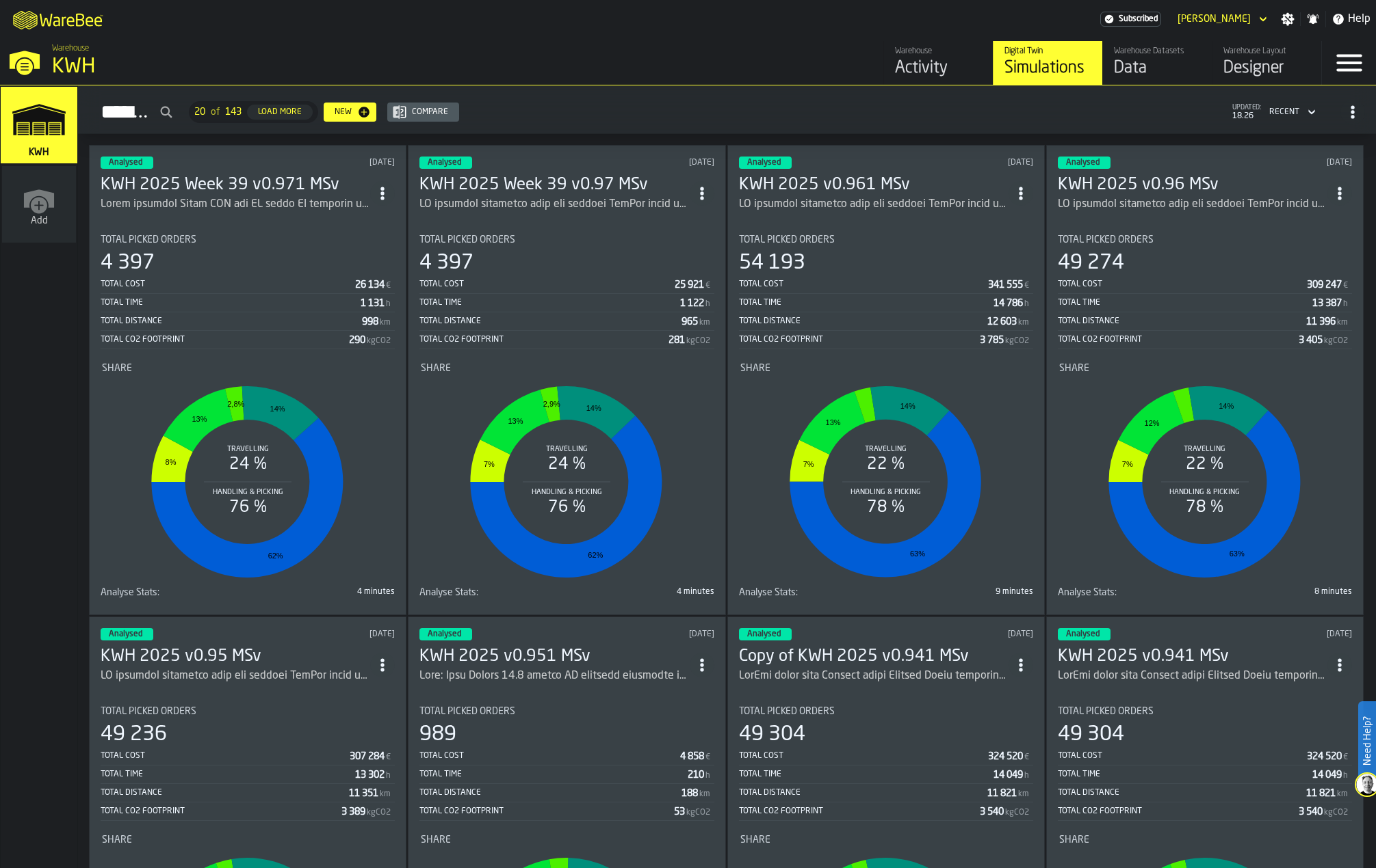
click at [234, 183] on h3 "KWH 2025 Week 39 v0.971 MSv" at bounding box center [235, 185] width 269 height 22
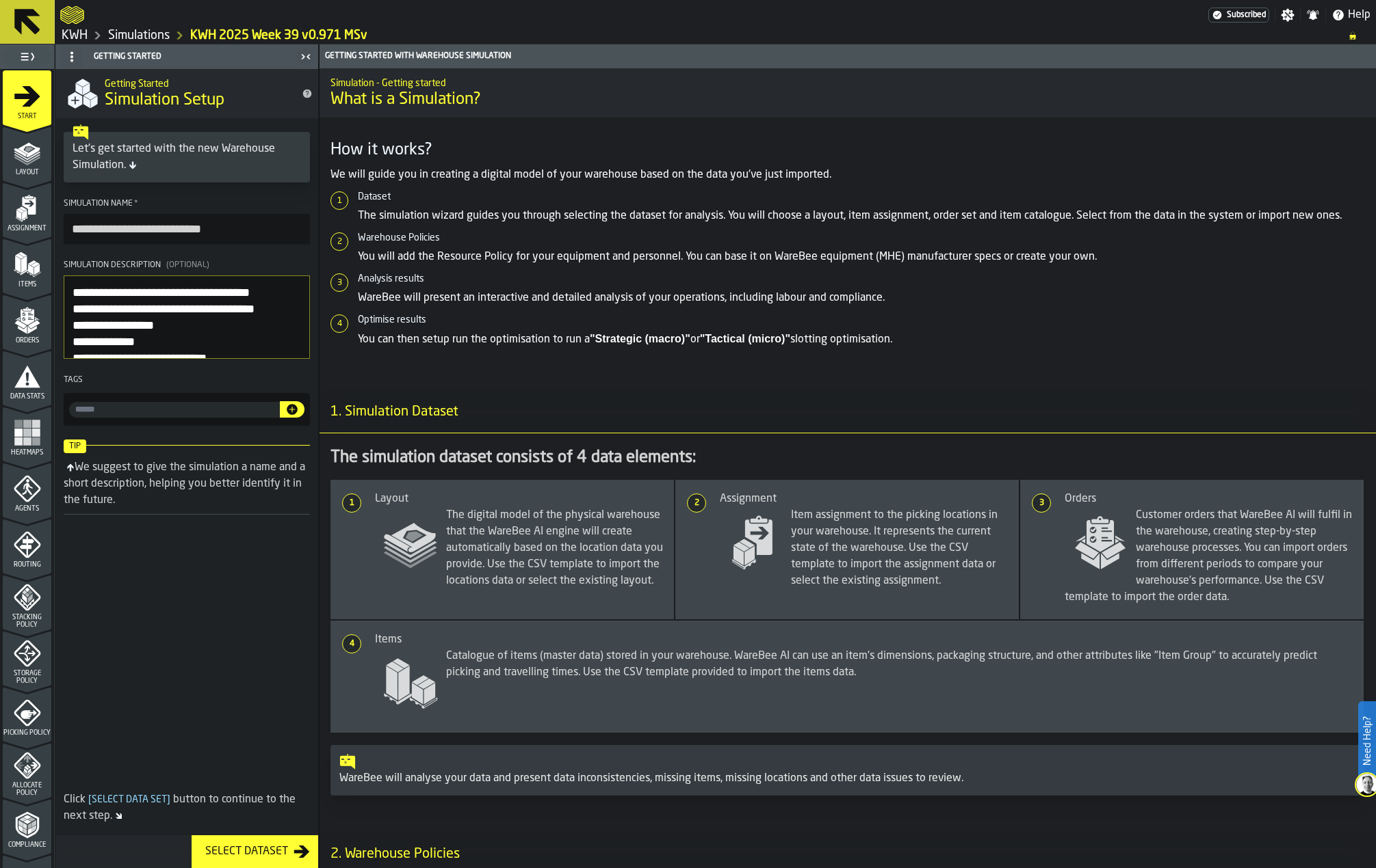
click at [35, 153] on polygon "menu Layout" at bounding box center [27, 156] width 27 height 8
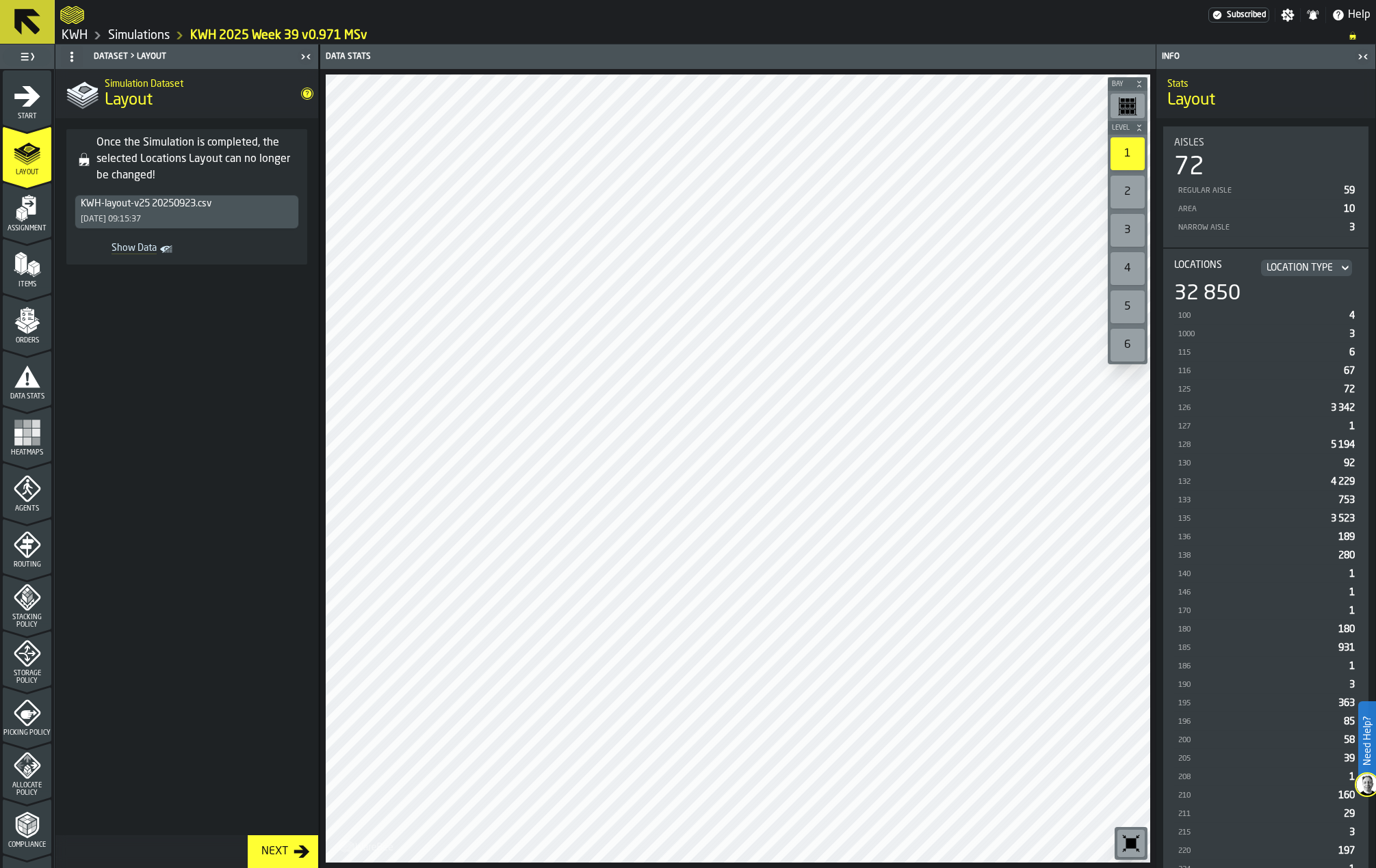
click at [1122, 188] on div "2" at bounding box center [1127, 191] width 34 height 32
click at [1113, 31] on ol "KWH Simulations KWH 2025 Week 39 v0.971 MSv" at bounding box center [698, 35] width 1275 height 17
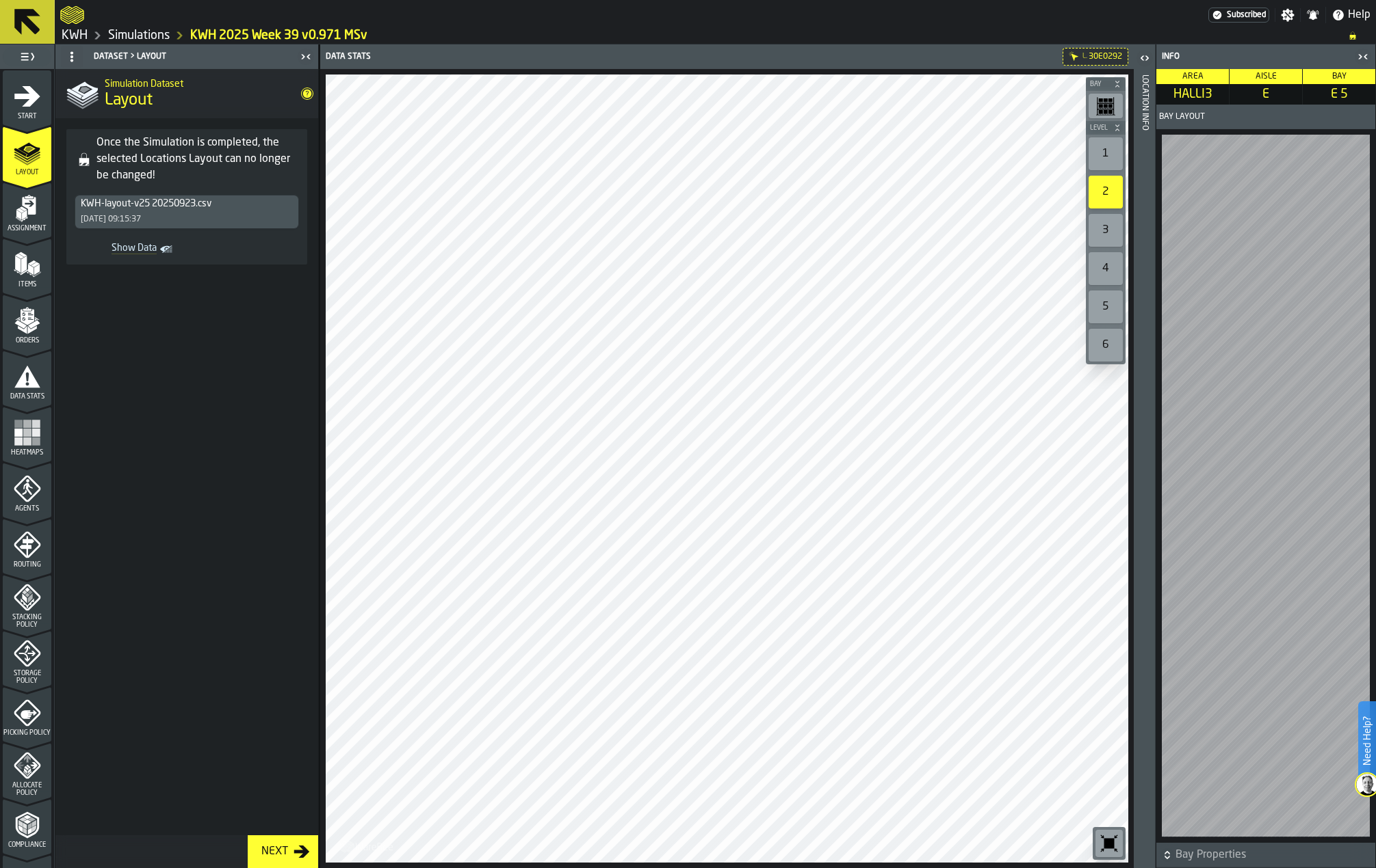
click at [1113, 149] on div "1" at bounding box center [1105, 153] width 34 height 32
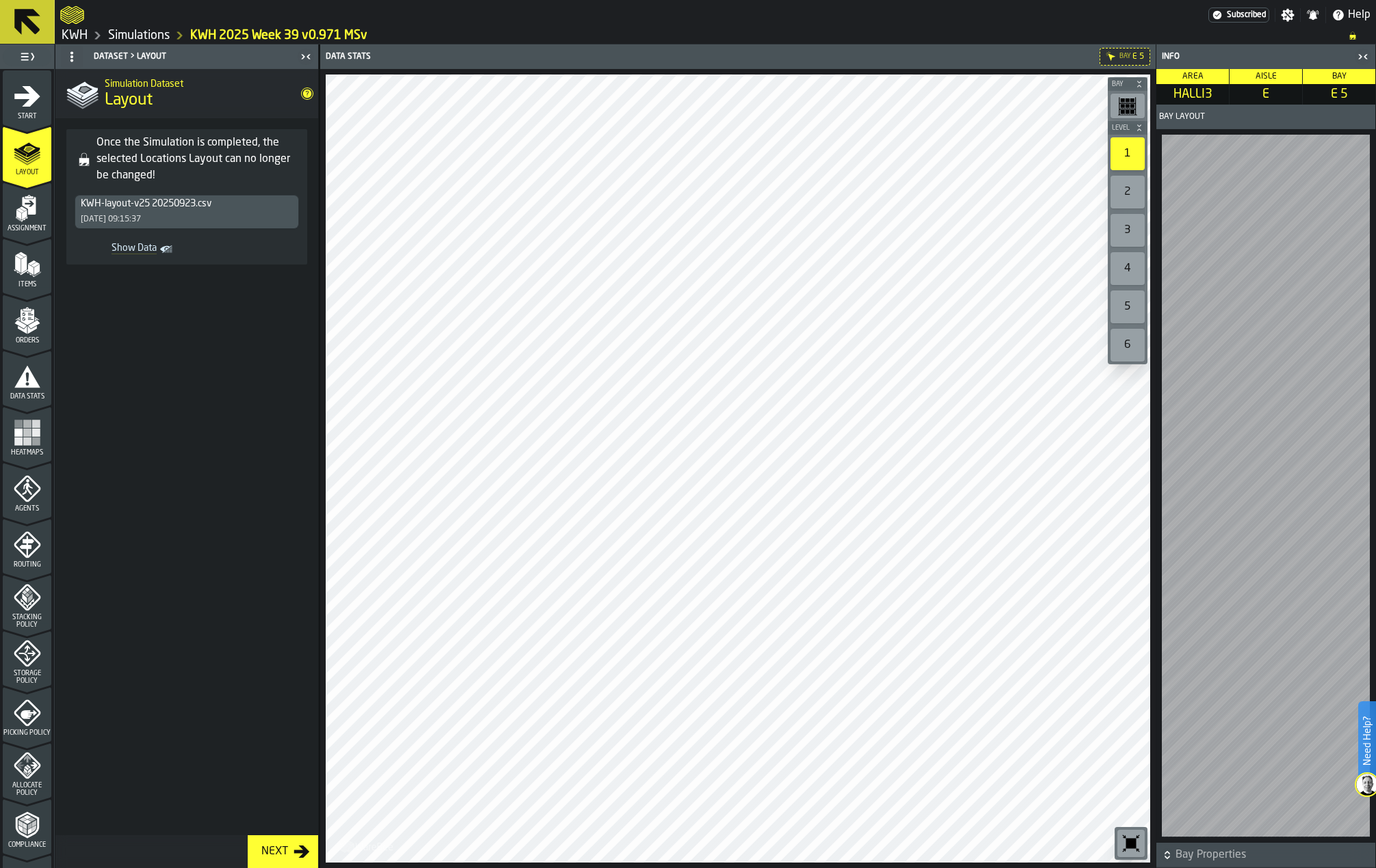
click at [1131, 186] on div "2" at bounding box center [1127, 191] width 34 height 32
click at [1128, 152] on div "1" at bounding box center [1127, 153] width 34 height 32
click at [1127, 186] on div "2" at bounding box center [1127, 191] width 34 height 32
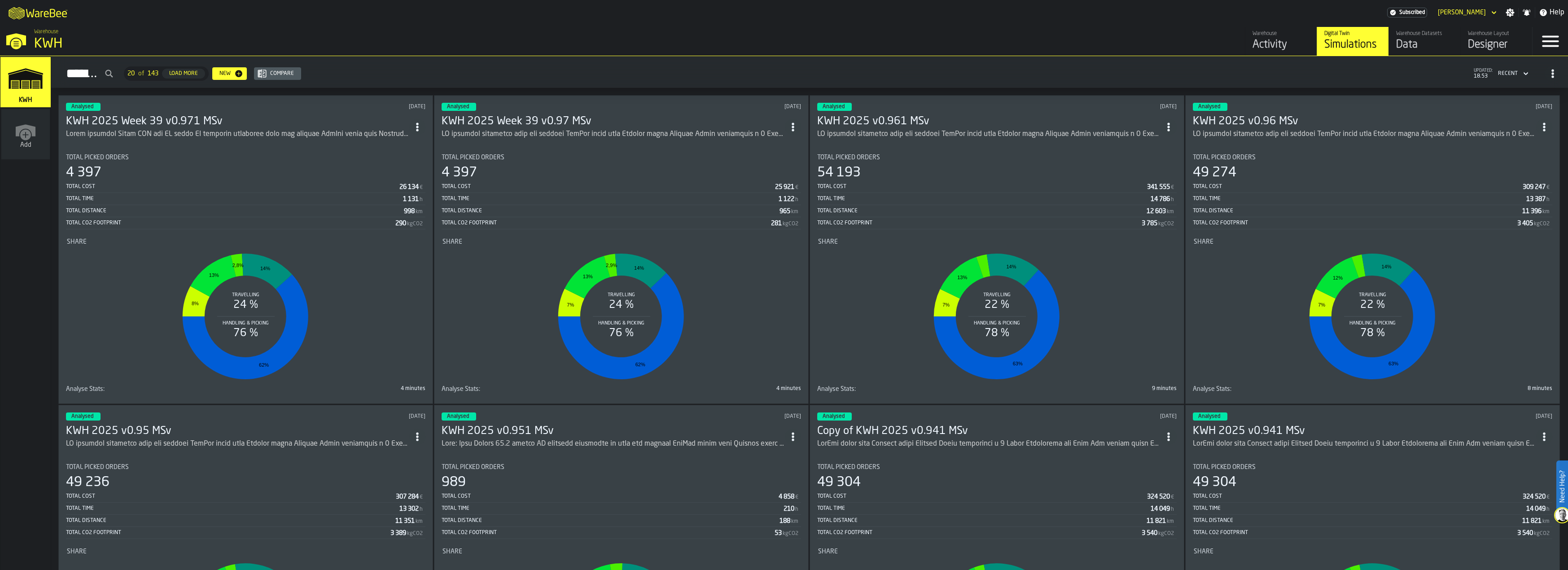
click at [225, 124] on h3 "KWH 2025 Week 39 v0.971 MSv" at bounding box center [237, 122] width 343 height 15
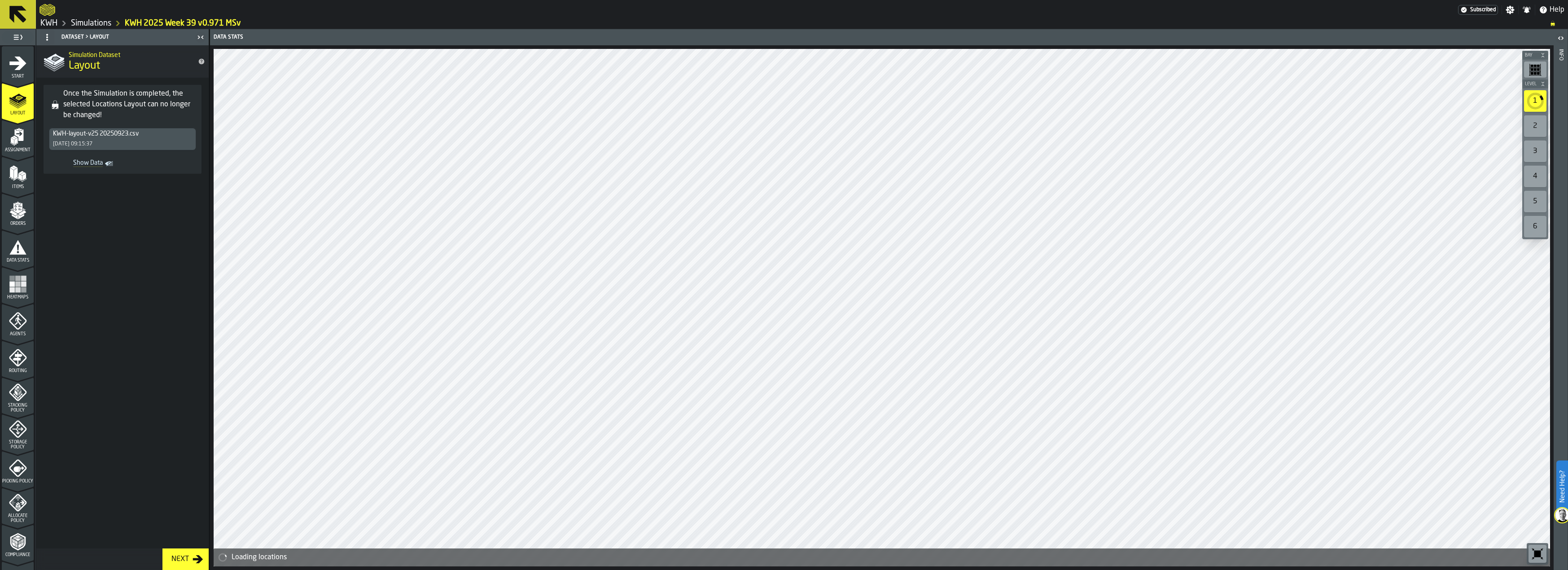
click at [1534, 124] on div "2" at bounding box center [1535, 125] width 23 height 21
